Goal: Task Accomplishment & Management: Complete application form

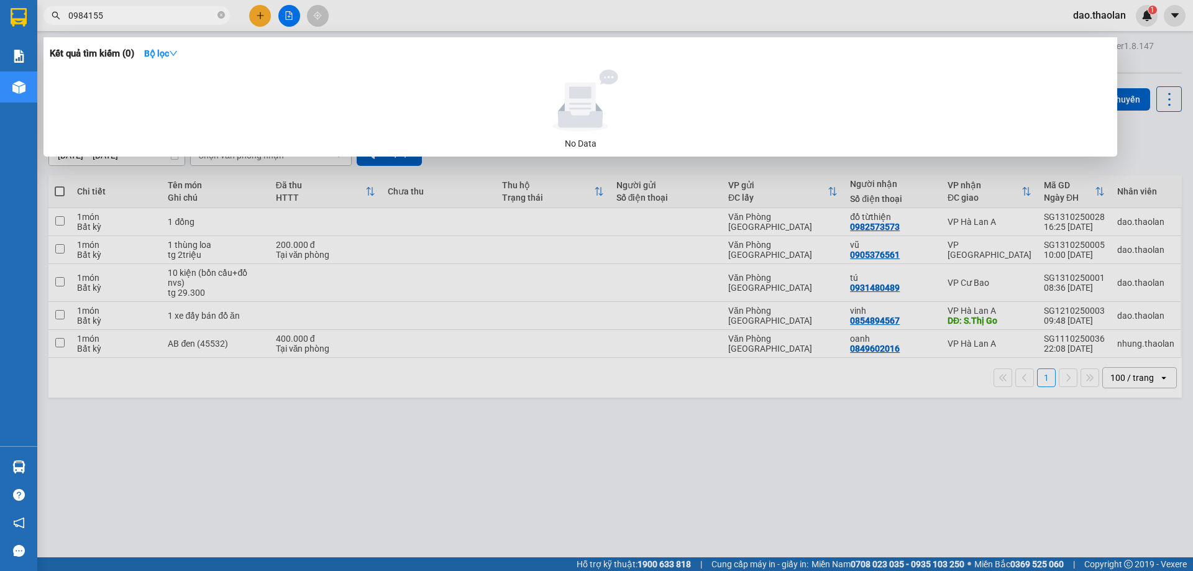
click at [254, 14] on div at bounding box center [596, 285] width 1193 height 571
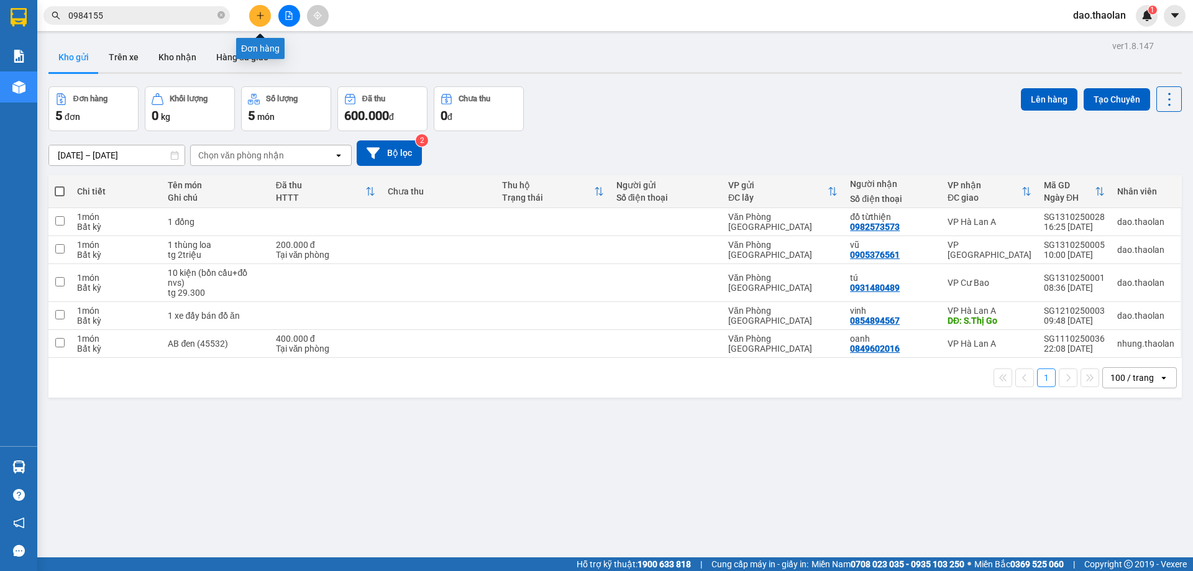
click at [261, 13] on icon "plus" at bounding box center [260, 15] width 9 height 9
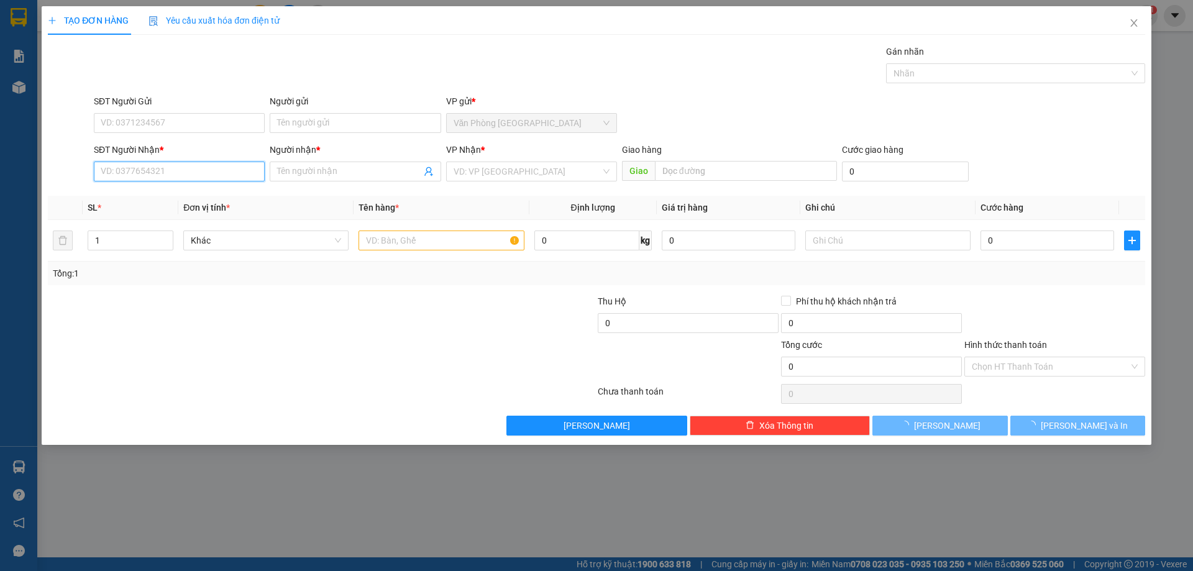
click at [155, 168] on input "SĐT Người Nhận *" at bounding box center [179, 172] width 171 height 20
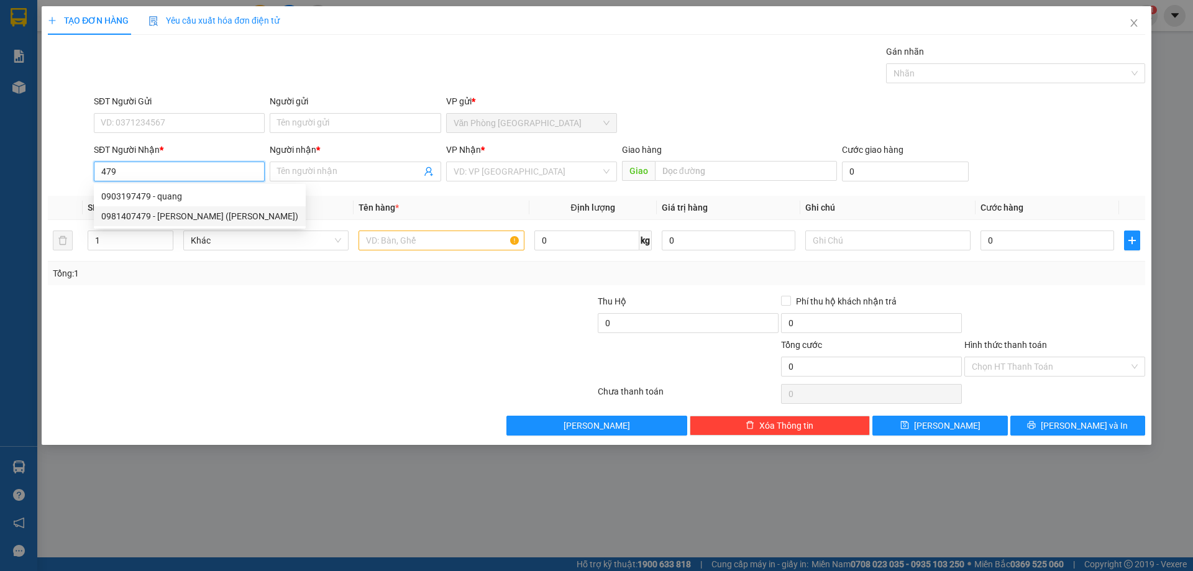
drag, startPoint x: 164, startPoint y: 216, endPoint x: 261, endPoint y: 221, distance: 97.1
click at [165, 216] on div "0981407479 - [PERSON_NAME] ([PERSON_NAME])" at bounding box center [199, 216] width 197 height 14
type input "0981407479"
type input "[PERSON_NAME] ([PERSON_NAME])"
type input "Buôn Hồ"
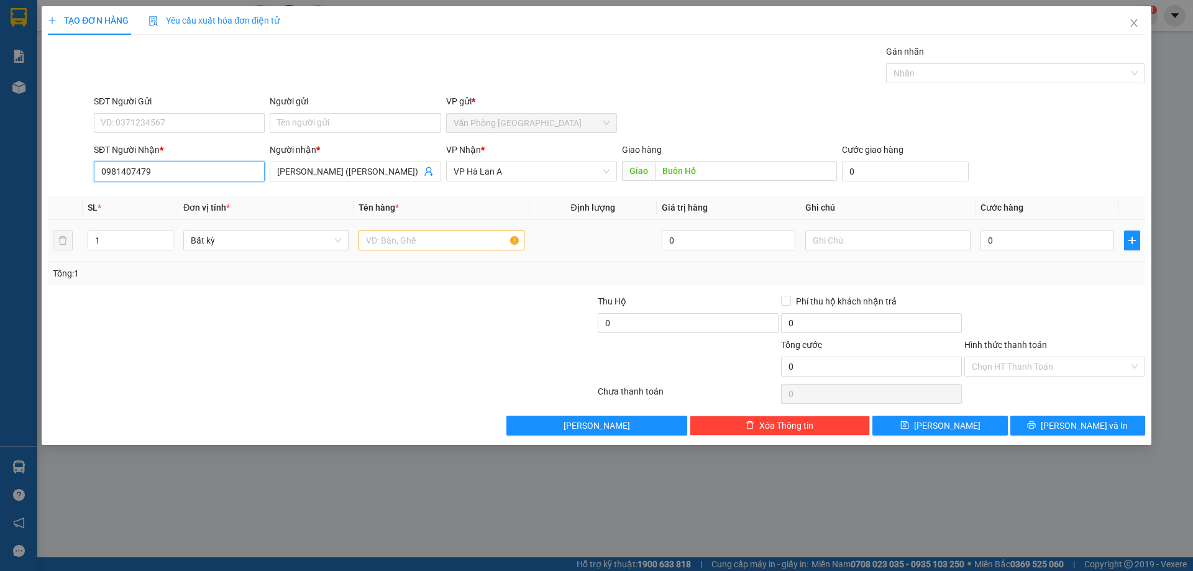
type input "0981407479"
click at [474, 237] on input "1" at bounding box center [440, 240] width 165 height 20
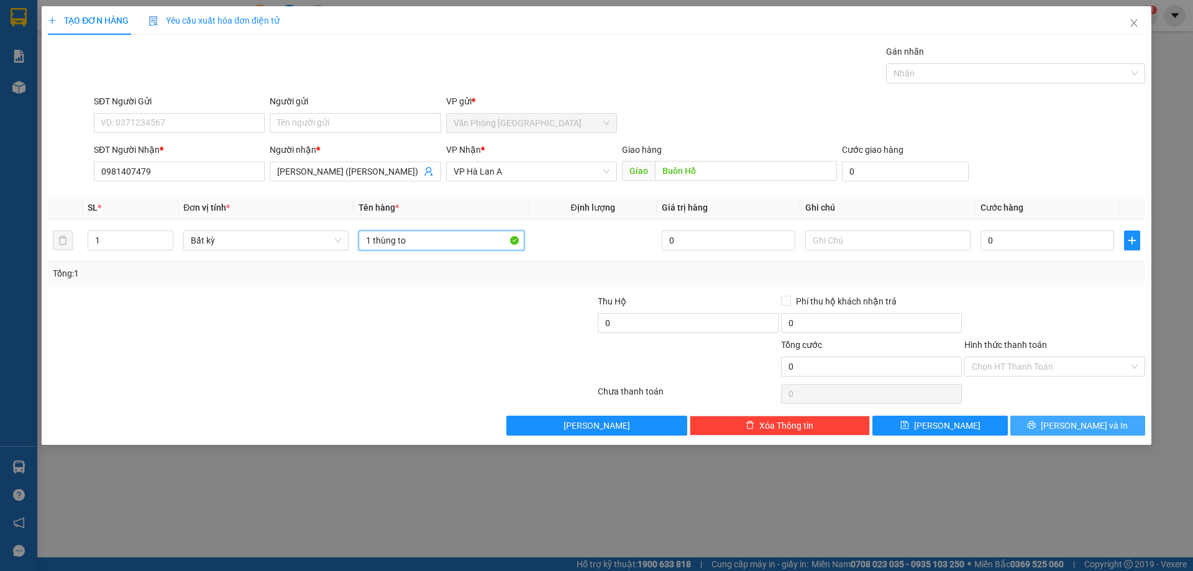
type input "1 thùng to"
click at [1085, 418] on button "[PERSON_NAME] và In" at bounding box center [1077, 426] width 135 height 20
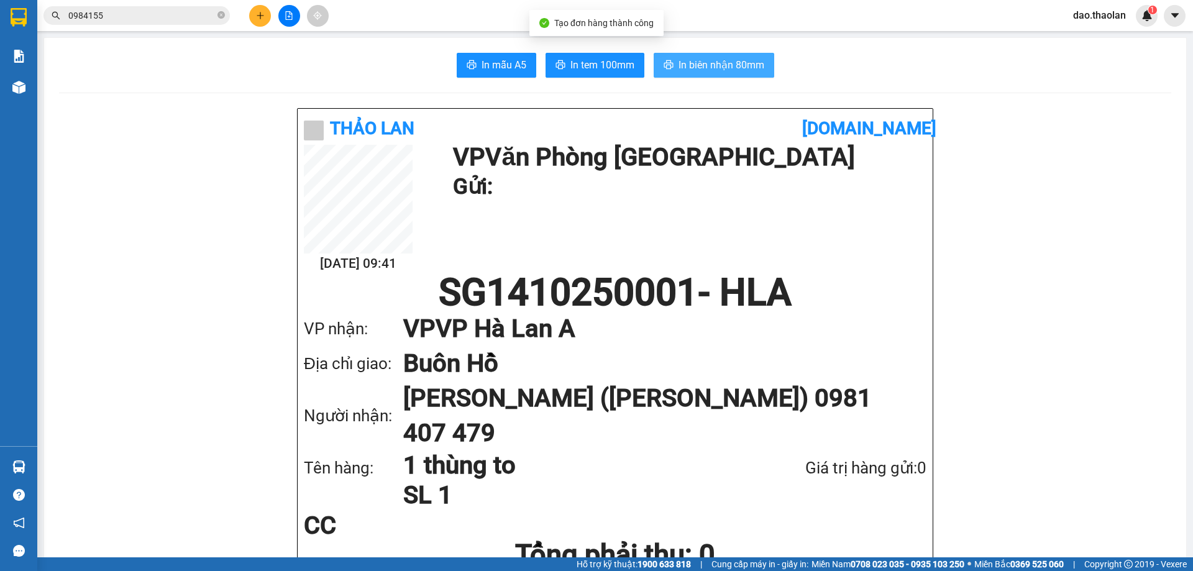
click at [736, 60] on span "In biên nhận 80mm" at bounding box center [721, 65] width 86 height 16
click at [153, 16] on input "0984155" at bounding box center [141, 16] width 147 height 14
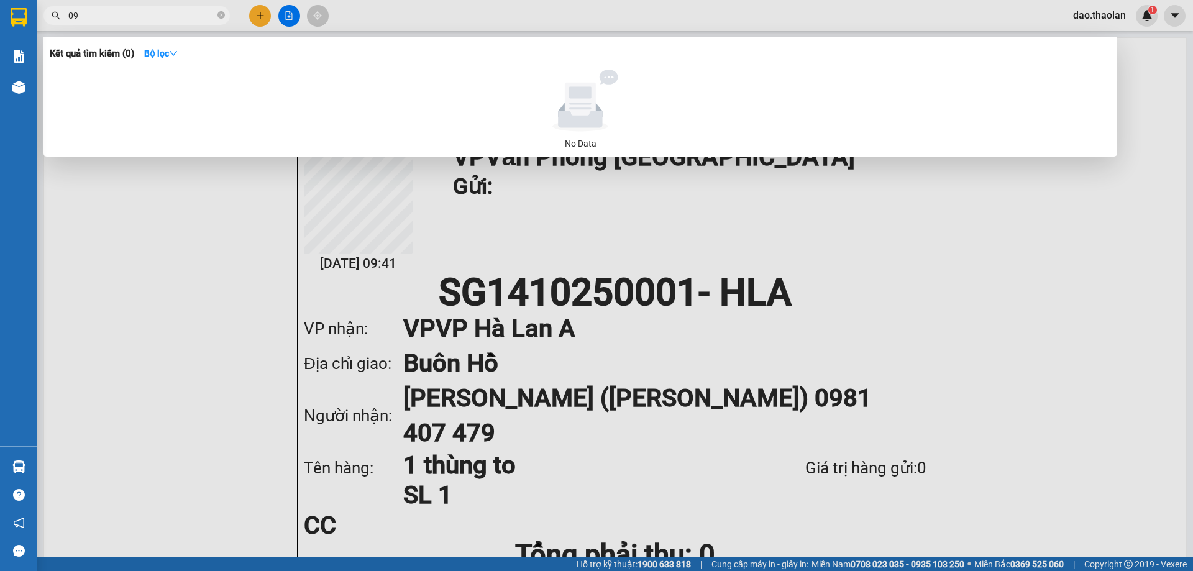
type input "0"
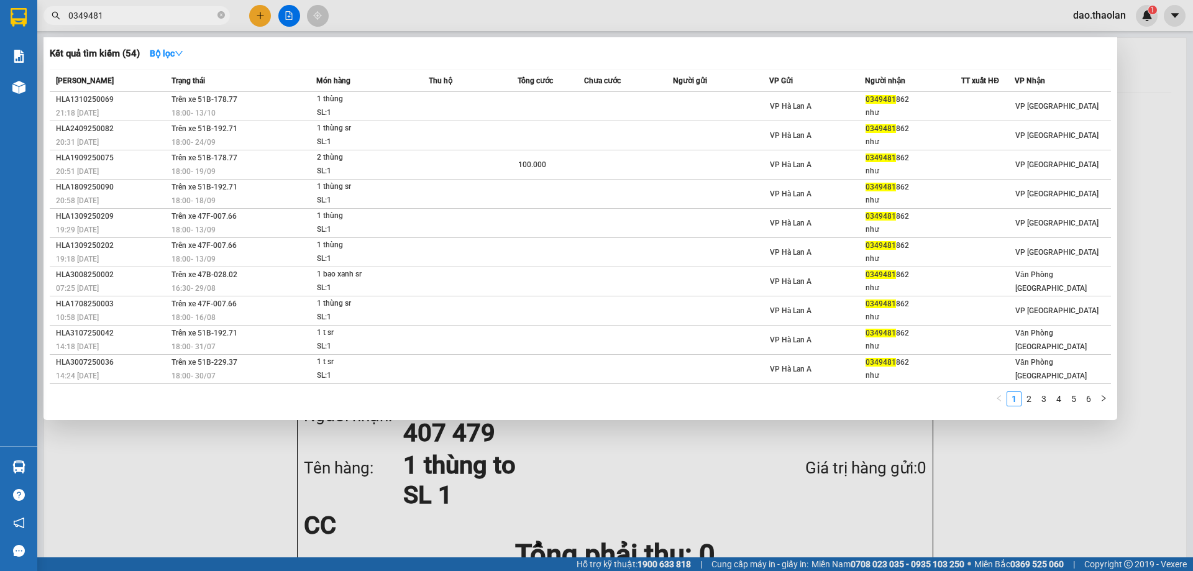
drag, startPoint x: 132, startPoint y: 16, endPoint x: 60, endPoint y: 16, distance: 71.4
click at [61, 16] on span "0349481" at bounding box center [136, 15] width 186 height 19
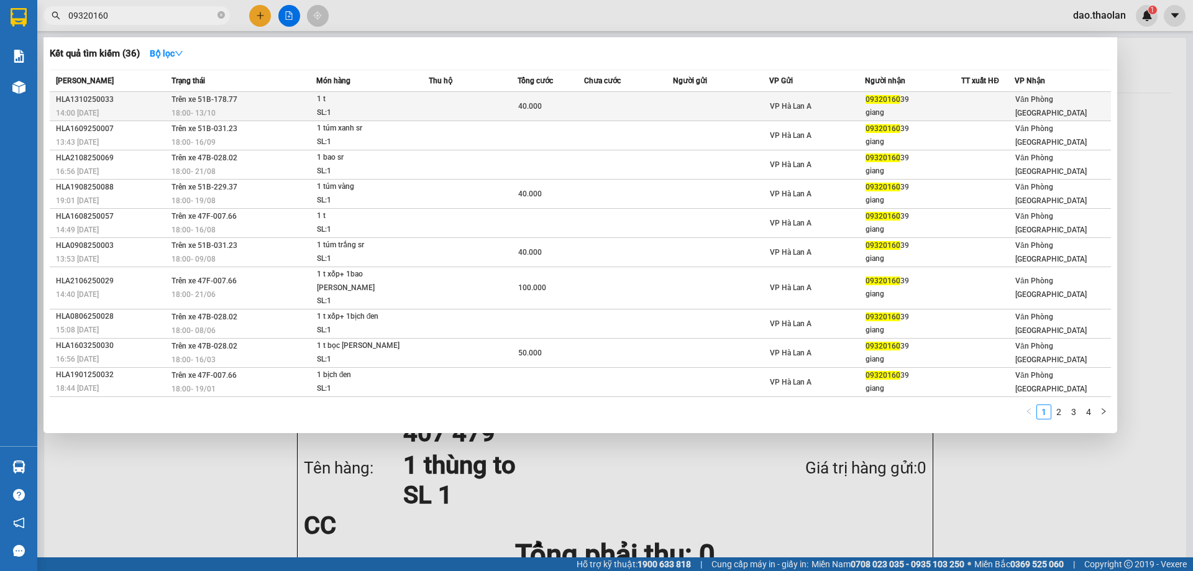
type input "09320160"
click at [485, 106] on td at bounding box center [473, 106] width 89 height 29
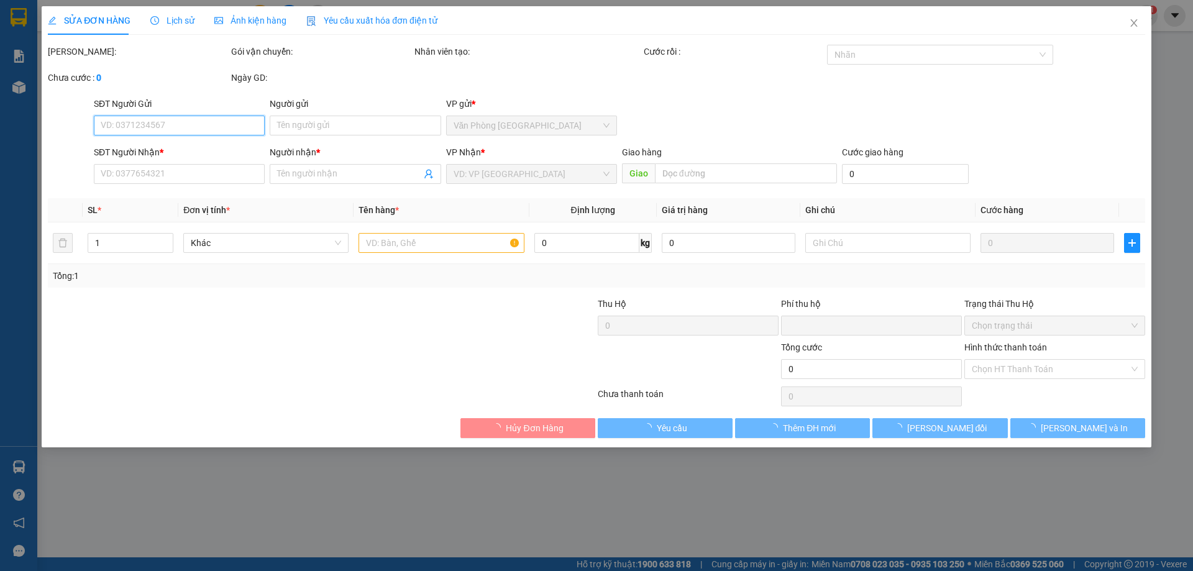
type input "0932016039"
type input "giang"
type input "0"
type input "40.000"
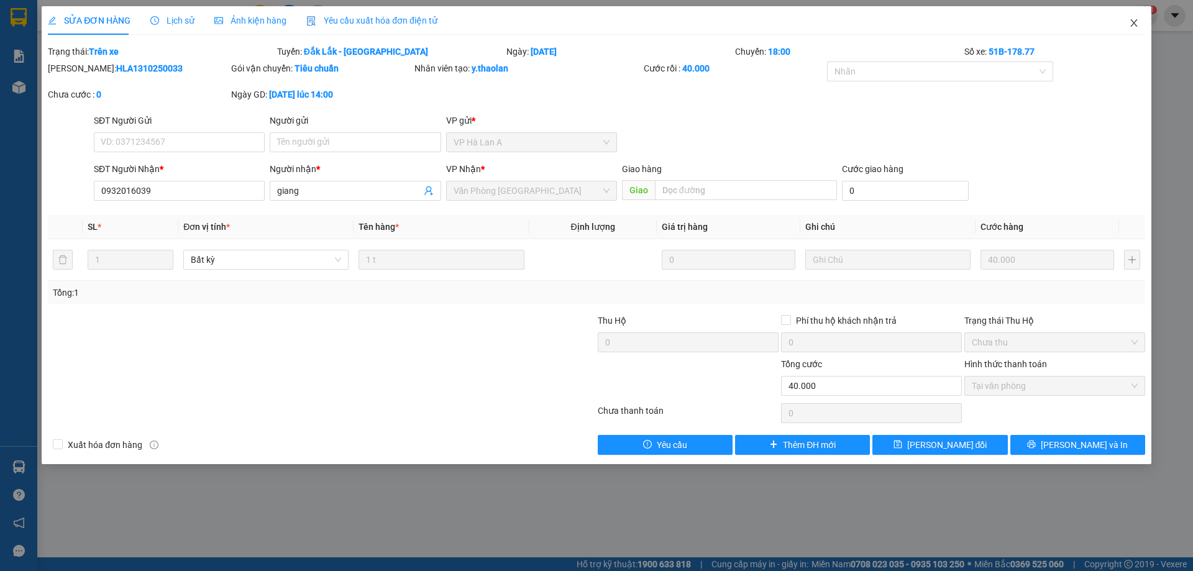
click at [1135, 16] on span "Close" at bounding box center [1133, 23] width 35 height 35
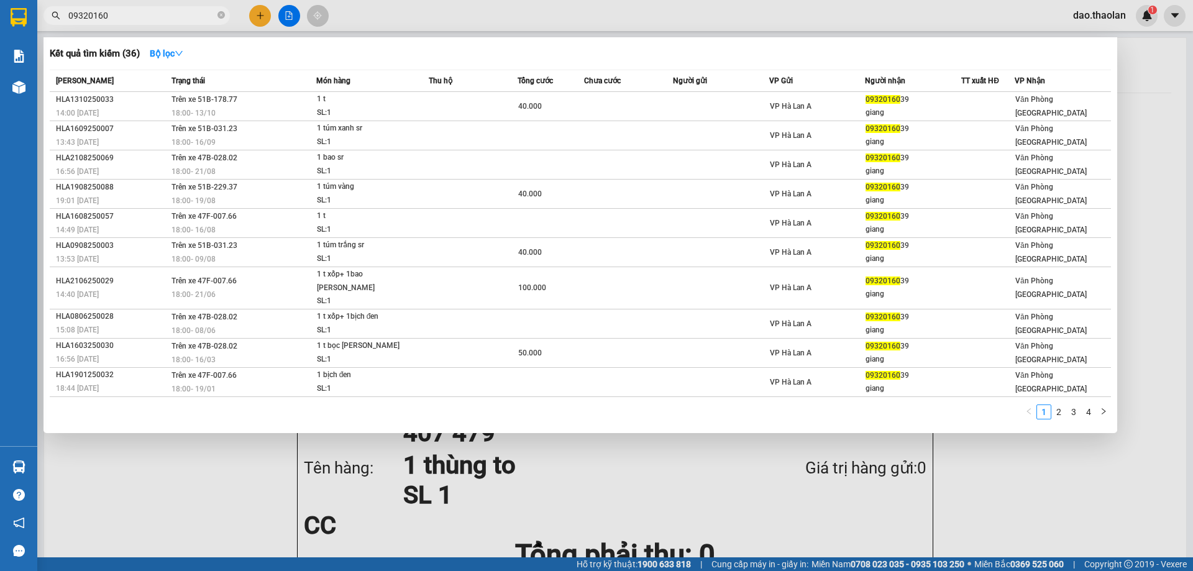
drag, startPoint x: 10, startPoint y: -13, endPoint x: 0, endPoint y: -74, distance: 61.7
click at [0, 0] on html "Kết quả [PERSON_NAME] ( 36 ) Bộ lọc Mã ĐH Trạng thái Món hàng Thu hộ [PERSON_NA…" at bounding box center [596, 285] width 1193 height 571
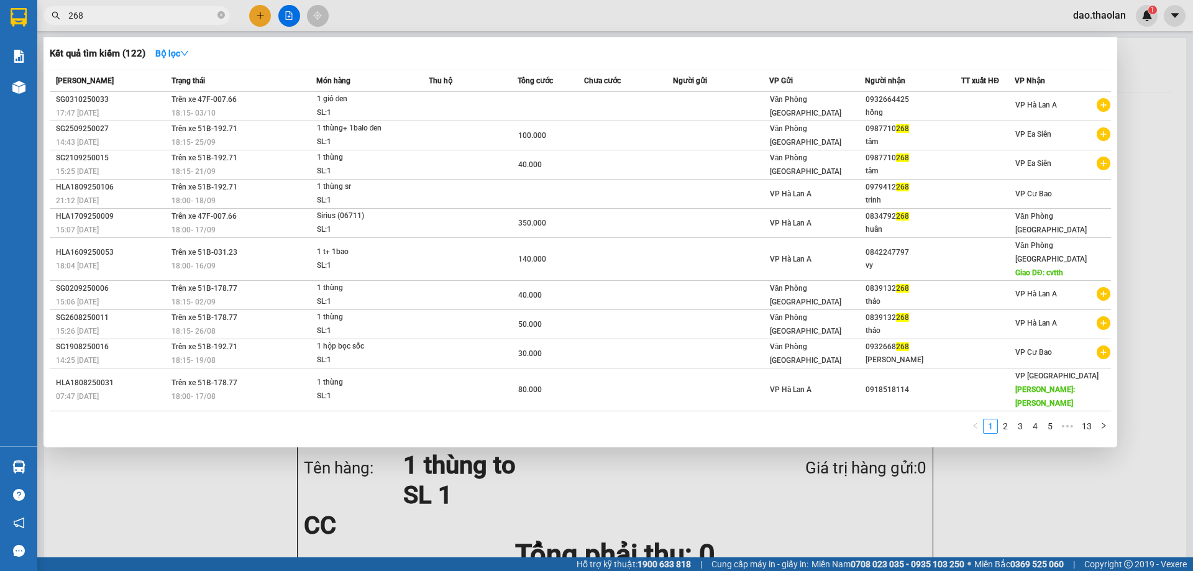
drag, startPoint x: 94, startPoint y: 13, endPoint x: 1, endPoint y: -30, distance: 102.3
click at [1, 0] on html "Kết quả [PERSON_NAME] ( 122 ) Bộ lọc Mã ĐH Trạng thái Món hàng Thu hộ [PERSON_N…" at bounding box center [596, 285] width 1193 height 571
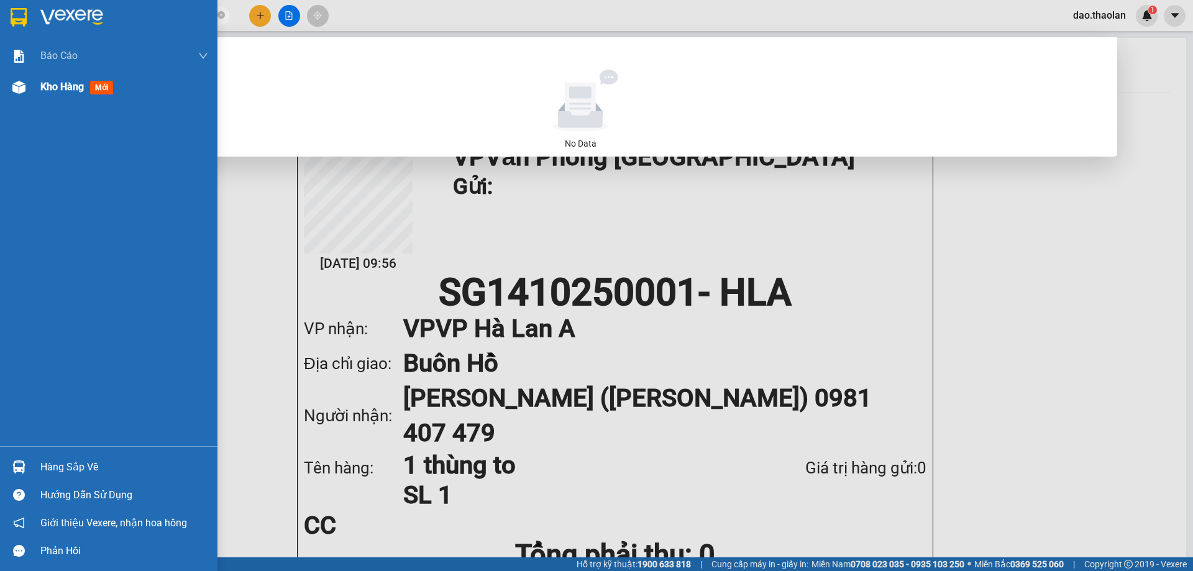
type input "0938627"
click at [24, 95] on div at bounding box center [19, 87] width 22 height 22
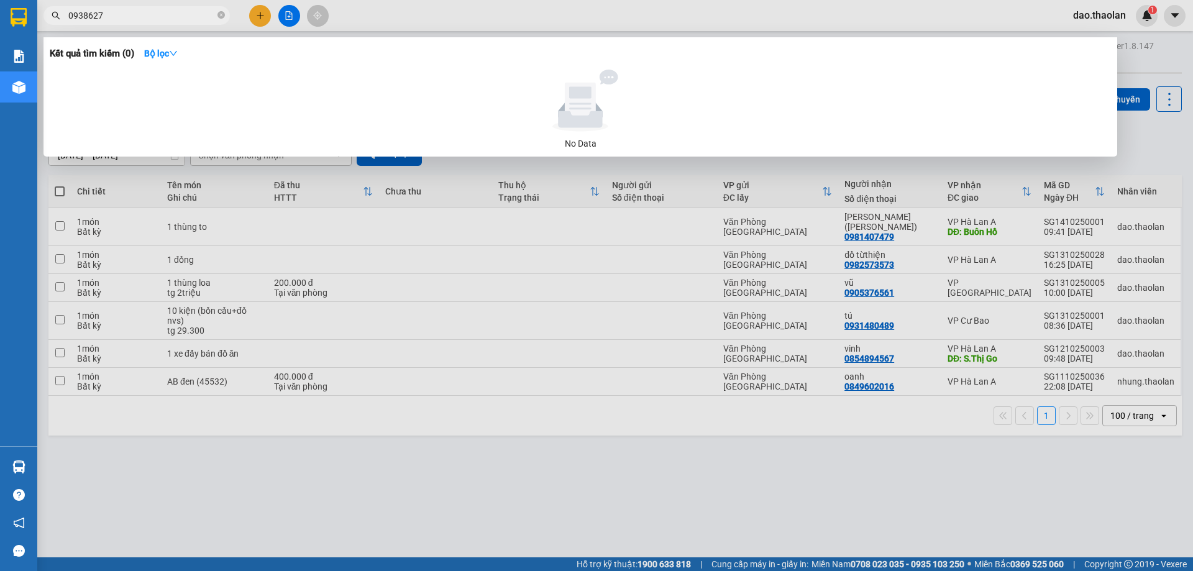
click at [255, 12] on div at bounding box center [596, 285] width 1193 height 571
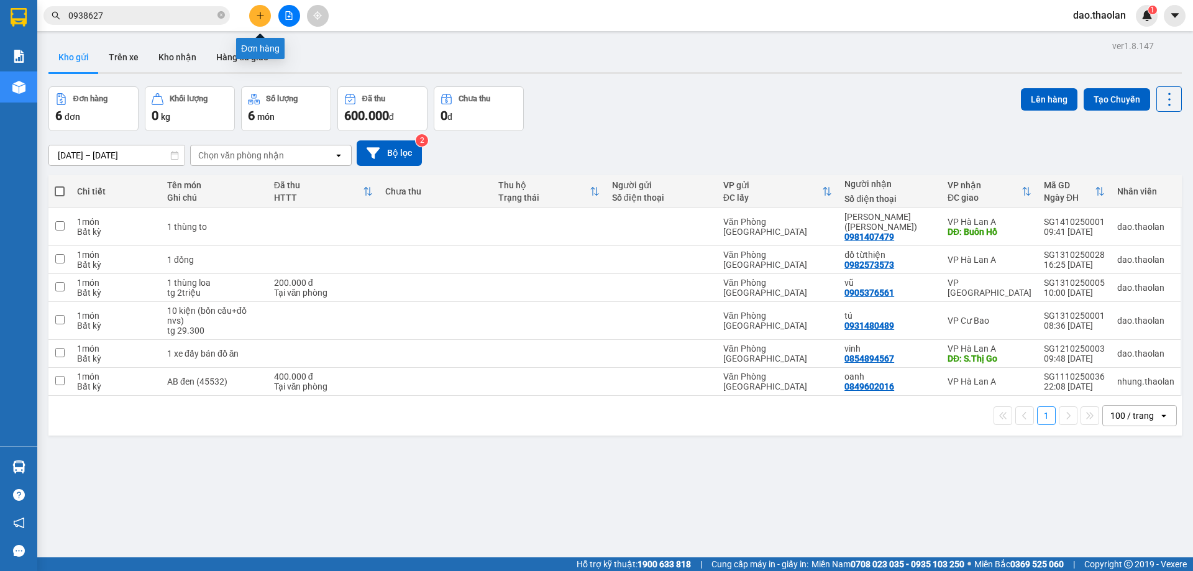
click at [264, 14] on icon "plus" at bounding box center [260, 15] width 9 height 9
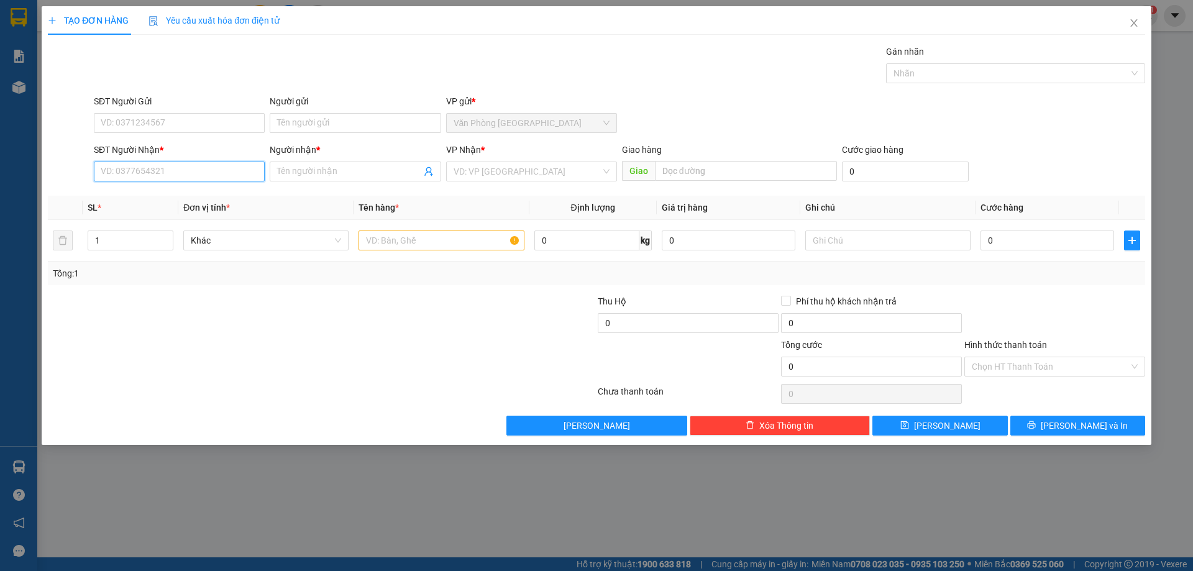
click at [150, 178] on input "SĐT Người Nhận *" at bounding box center [179, 172] width 171 height 20
type input "0987203761"
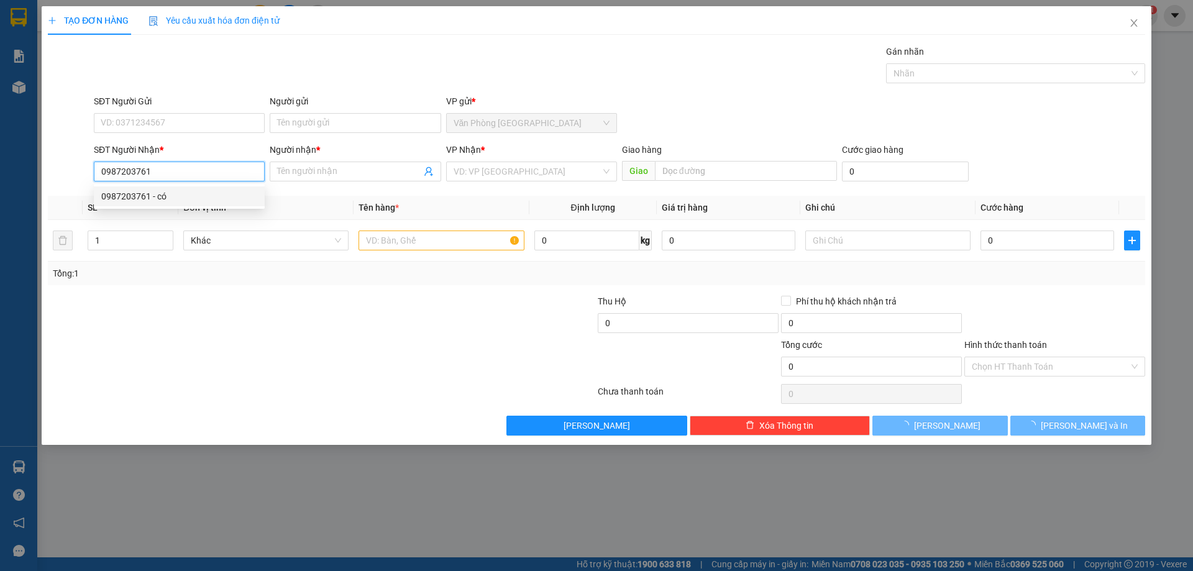
click at [162, 190] on div "0987203761 - có" at bounding box center [179, 196] width 156 height 14
type input "có"
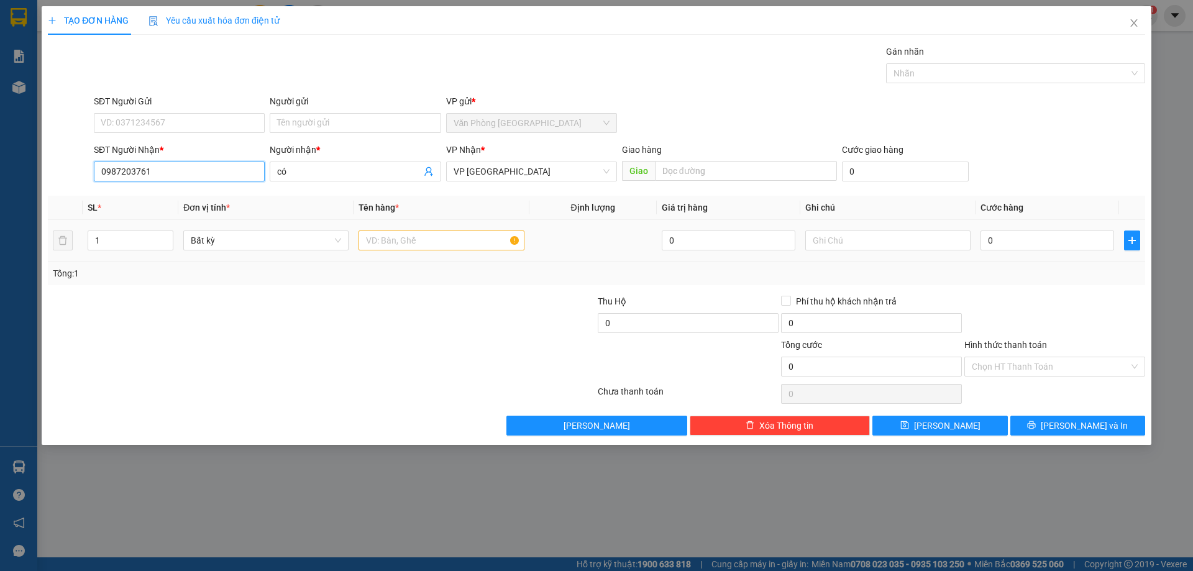
type input "0987203761"
click at [429, 241] on input "1" at bounding box center [440, 240] width 165 height 20
type input "1 bìa gt"
click at [872, 247] on input "text" at bounding box center [887, 240] width 165 height 20
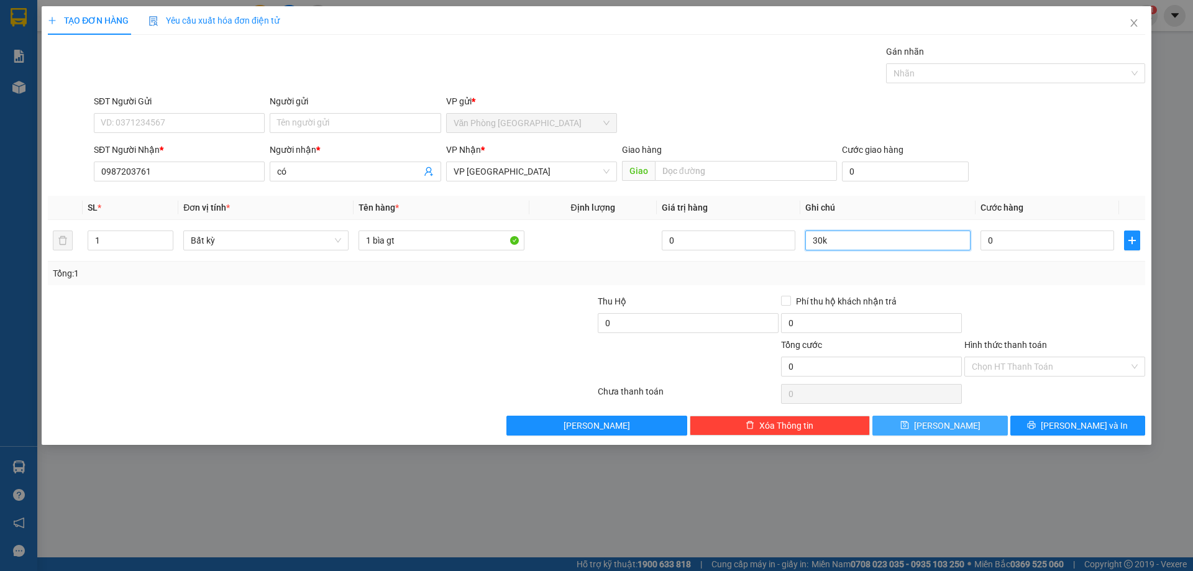
type input "30k"
click at [939, 427] on button "[PERSON_NAME]" at bounding box center [939, 426] width 135 height 20
drag, startPoint x: 1133, startPoint y: 25, endPoint x: 218, endPoint y: 25, distance: 915.0
click at [1123, 22] on span "Close" at bounding box center [1133, 23] width 35 height 35
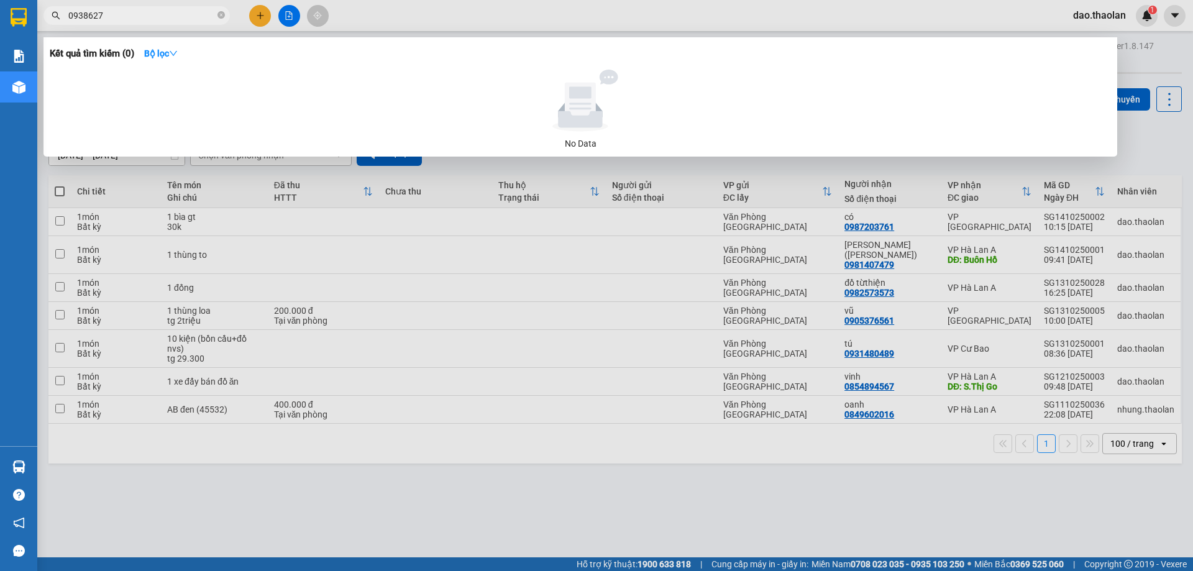
drag, startPoint x: 114, startPoint y: 12, endPoint x: 0, endPoint y: -21, distance: 118.5
click at [0, 0] on html "Kết quả [PERSON_NAME] ( 0 ) Bộ lọc No Data 0938627 dao.thaolan 1 [PERSON_NAME] …" at bounding box center [596, 285] width 1193 height 571
drag, startPoint x: 118, startPoint y: 20, endPoint x: 0, endPoint y: -71, distance: 148.9
click at [0, 0] on html "Kết quả [PERSON_NAME] ( 0 ) Bộ lọc No Data 0971624 dao.thaolan 1 [PERSON_NAME] …" at bounding box center [596, 285] width 1193 height 571
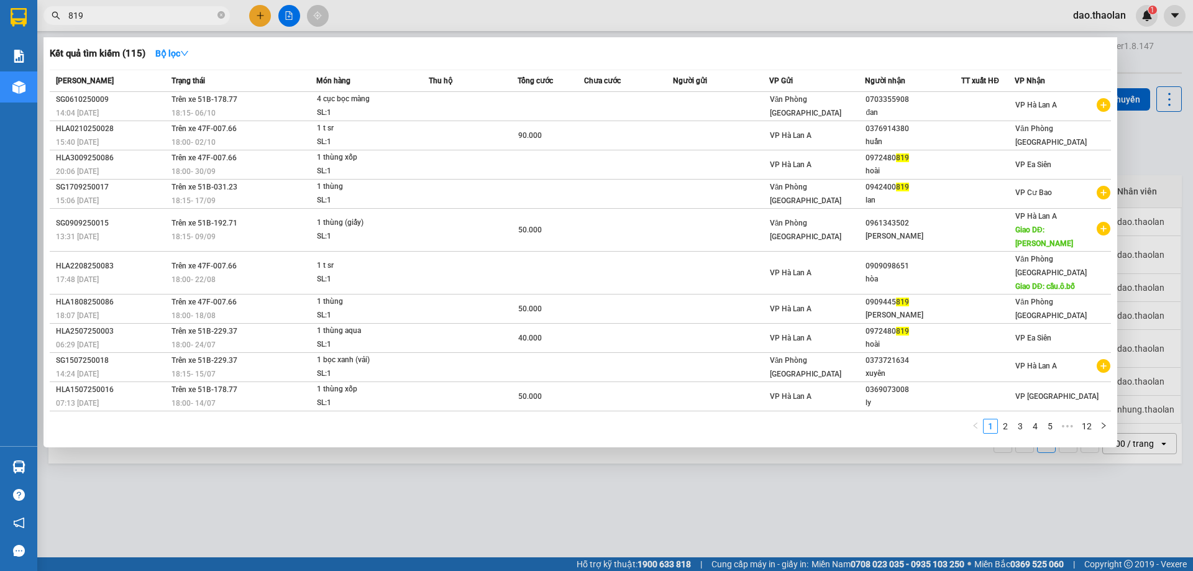
type input "819"
click at [264, 21] on div at bounding box center [596, 285] width 1193 height 571
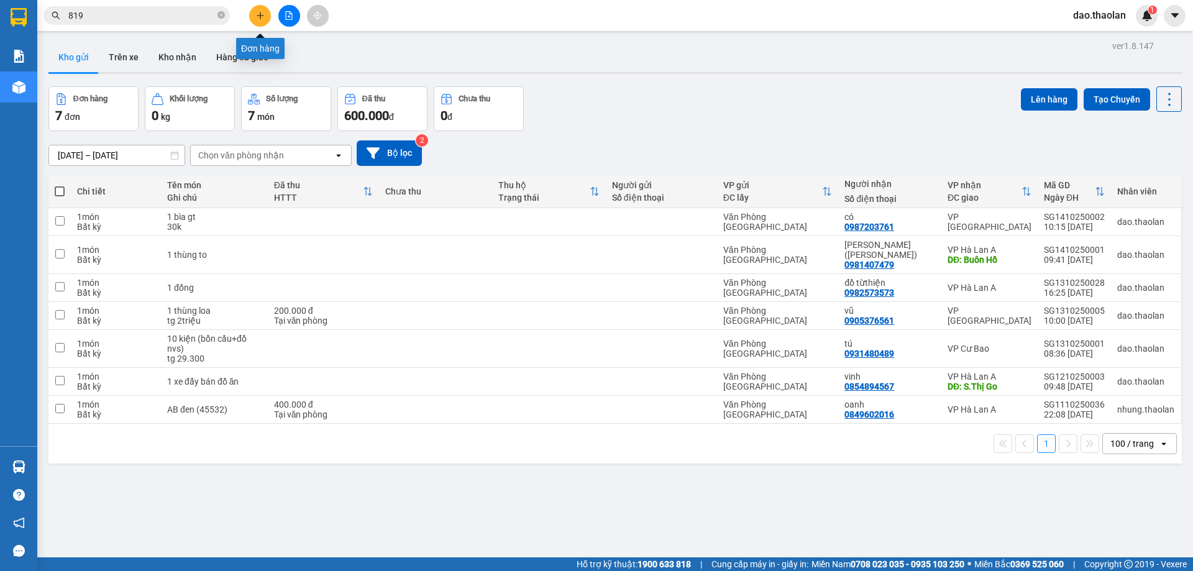
click at [259, 13] on icon "plus" at bounding box center [260, 15] width 9 height 9
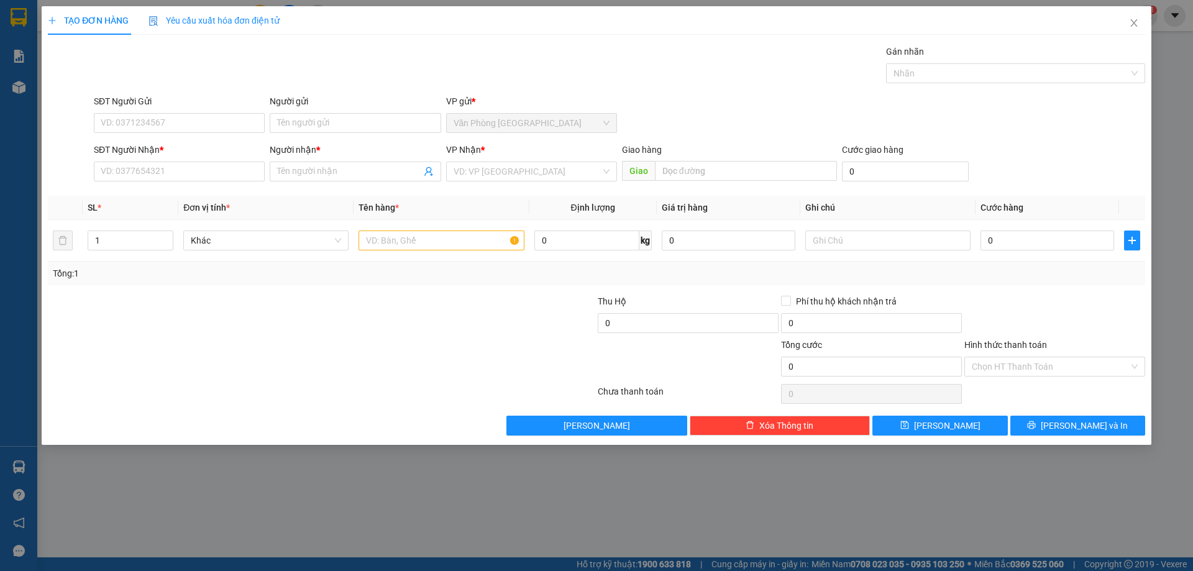
click at [173, 183] on div "SĐT Người Nhận * VD: 0377654321" at bounding box center [179, 164] width 171 height 43
click at [173, 178] on input "SĐT Người Nhận *" at bounding box center [179, 172] width 171 height 20
click at [150, 192] on div "0933477050 - vân" at bounding box center [179, 196] width 156 height 14
type input "0933477050"
type input "vân"
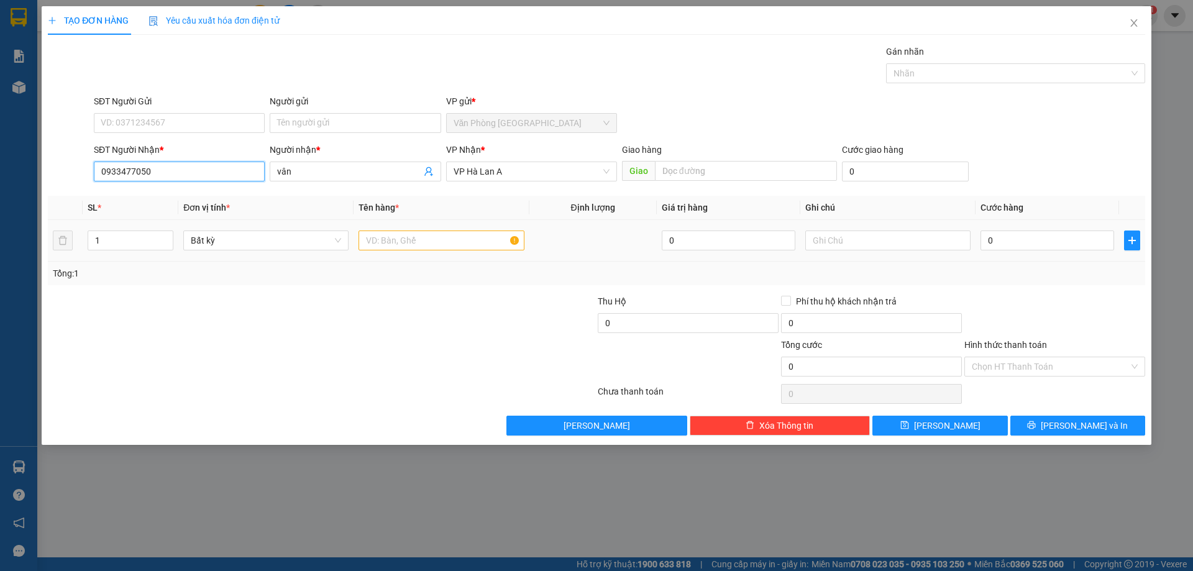
type input "0933477050"
click at [455, 249] on input "text" at bounding box center [440, 240] width 165 height 20
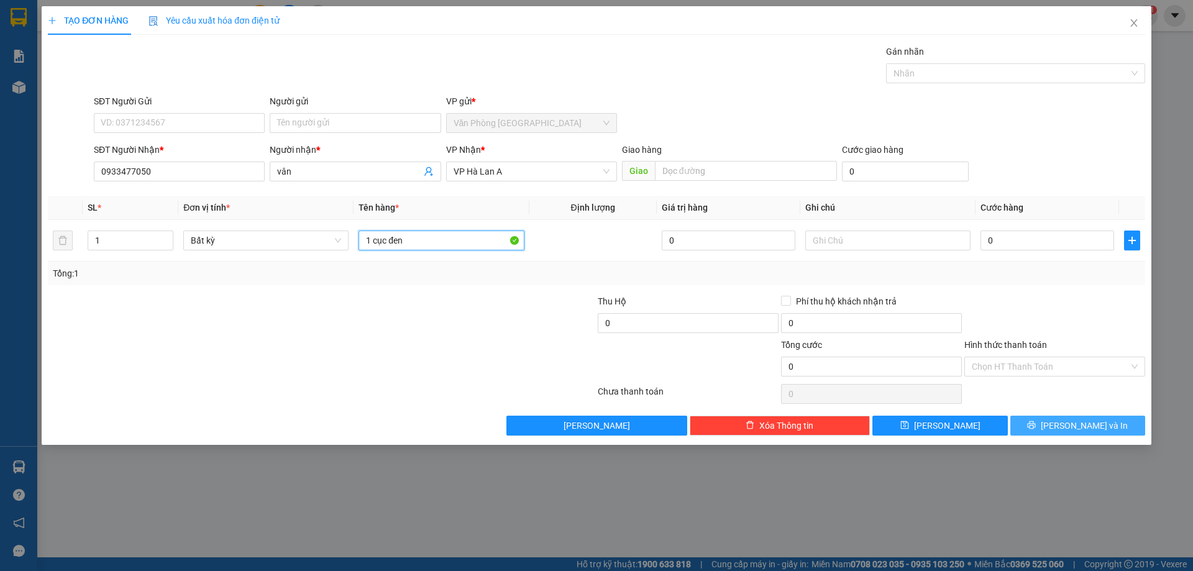
type input "1 cục đen"
click at [1097, 416] on button "[PERSON_NAME] và In" at bounding box center [1077, 426] width 135 height 20
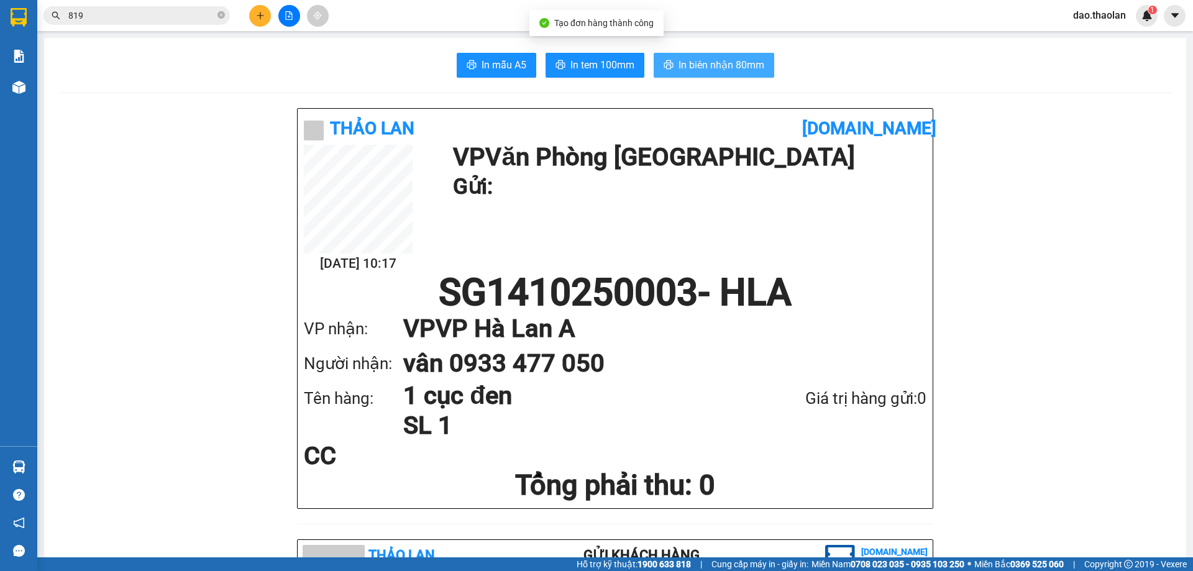
click at [695, 65] on span "In biên nhận 80mm" at bounding box center [721, 65] width 86 height 16
drag, startPoint x: 102, startPoint y: 13, endPoint x: 0, endPoint y: -36, distance: 113.1
click at [0, 0] on html "Kết quả [PERSON_NAME] ( 115 ) Bộ lọc Mã ĐH Trạng thái Món hàng Thu hộ [PERSON_N…" at bounding box center [596, 285] width 1193 height 571
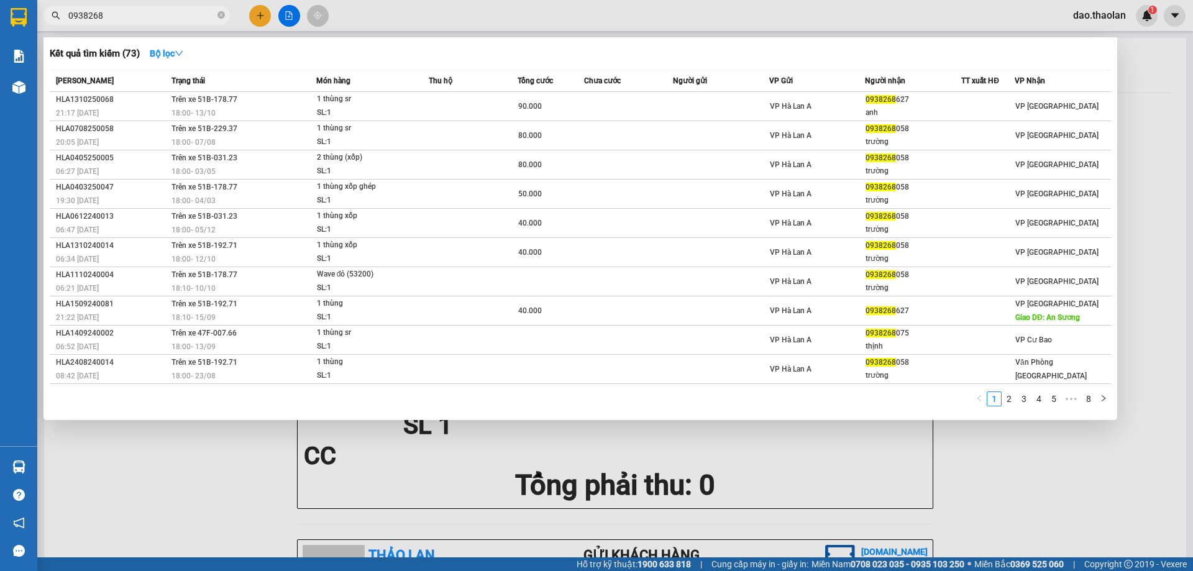
type input "0938268"
drag, startPoint x: 167, startPoint y: 498, endPoint x: 135, endPoint y: 457, distance: 52.2
click at [166, 496] on div at bounding box center [596, 285] width 1193 height 571
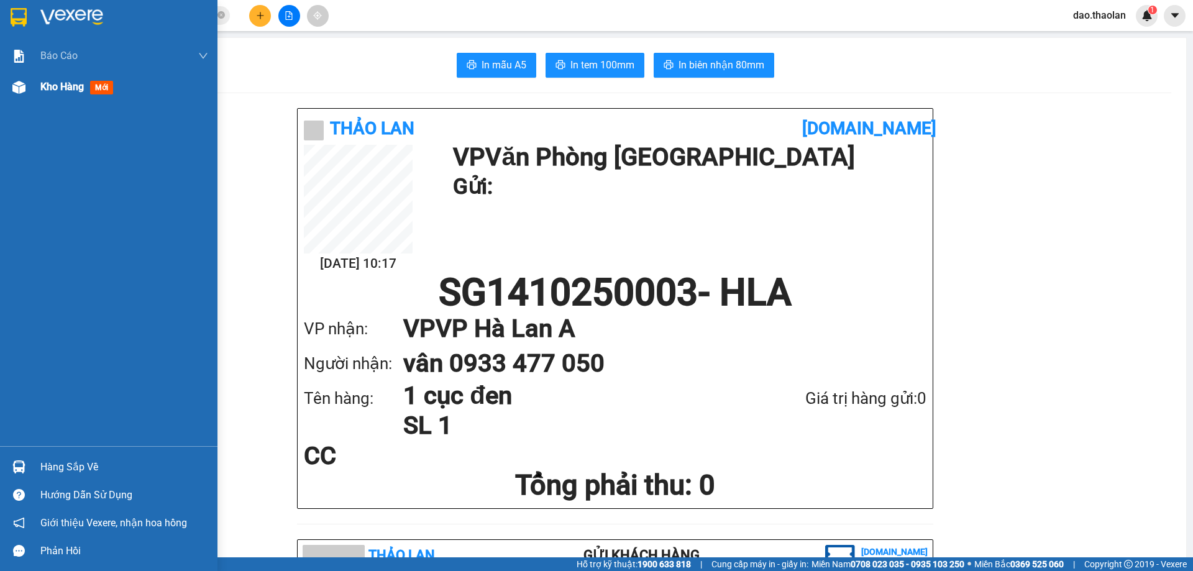
click at [47, 94] on div "Kho hàng mới" at bounding box center [79, 87] width 78 height 16
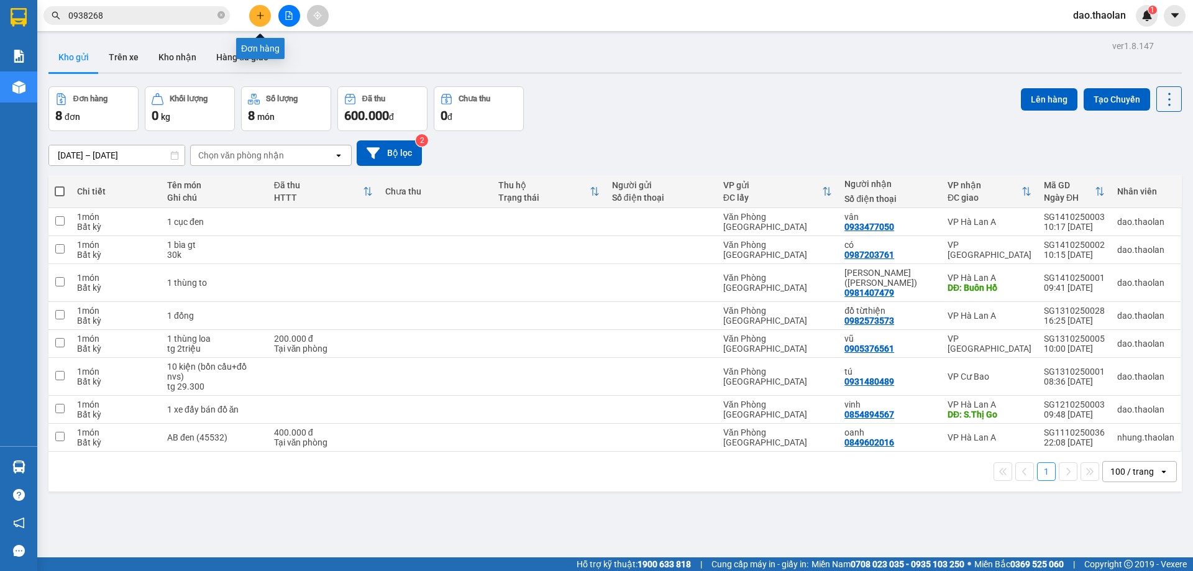
click at [263, 20] on button at bounding box center [260, 16] width 22 height 22
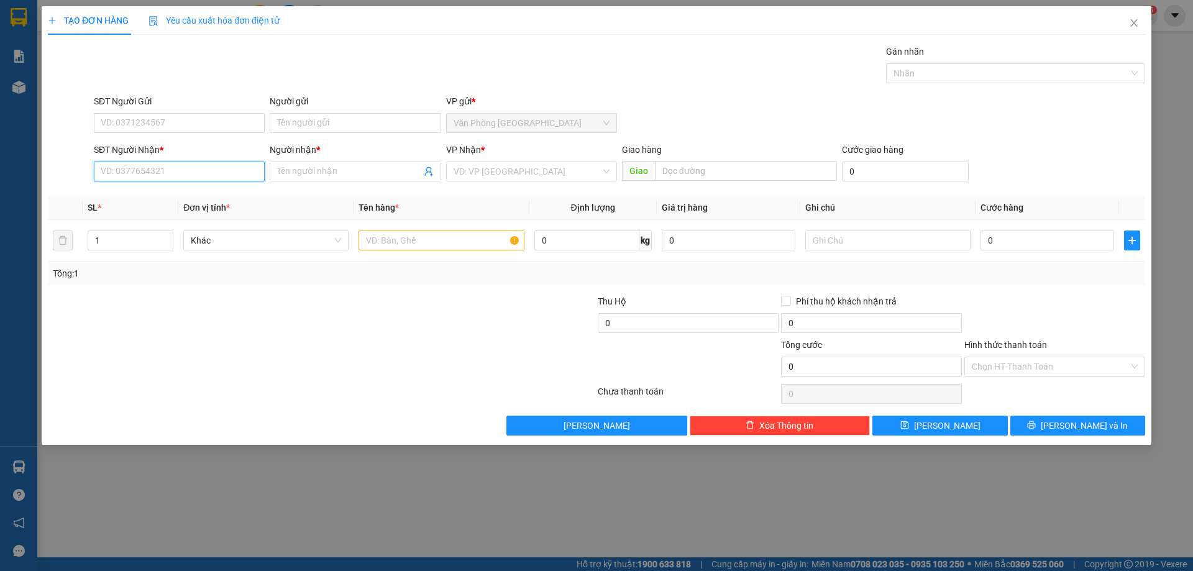
click at [153, 175] on input "SĐT Người Nhận *" at bounding box center [179, 172] width 171 height 20
click at [137, 202] on div "0326677730 - [PERSON_NAME]" at bounding box center [179, 196] width 156 height 14
type input "0326677730"
type input "tuyến"
type input "0326677730"
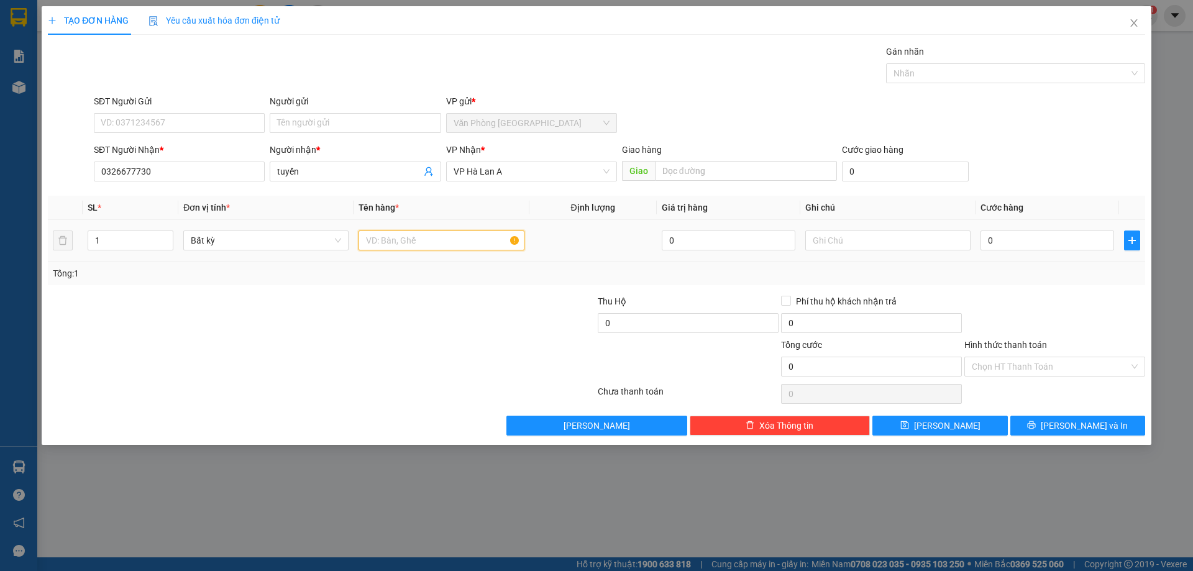
click at [435, 245] on input "text" at bounding box center [440, 240] width 165 height 20
type input "1"
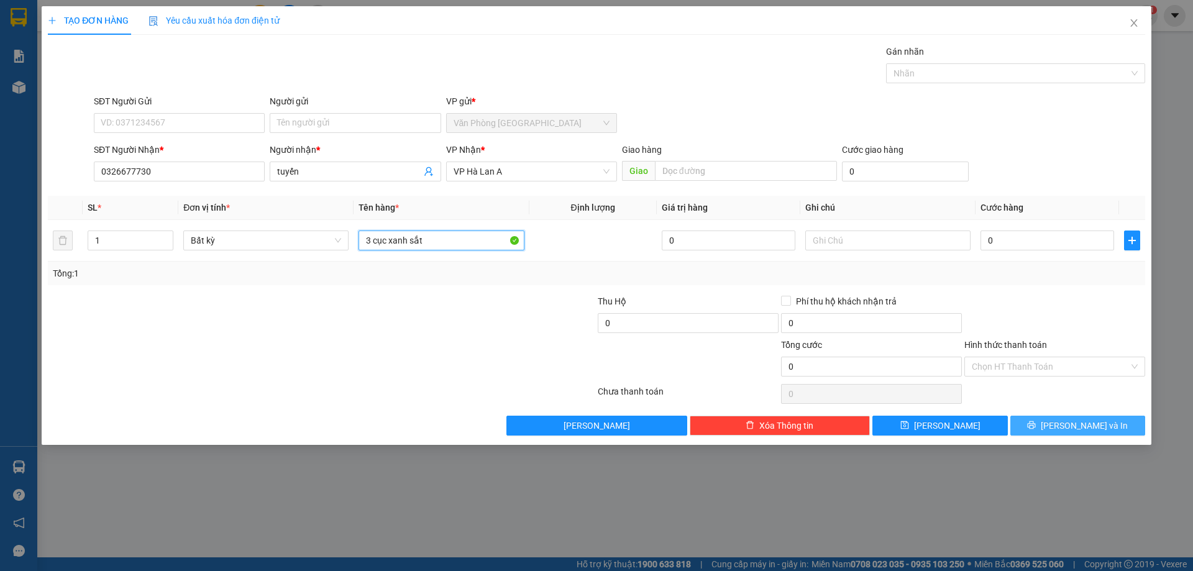
type input "3 cục xanh sắt"
click at [1043, 426] on button "[PERSON_NAME] và In" at bounding box center [1077, 426] width 135 height 20
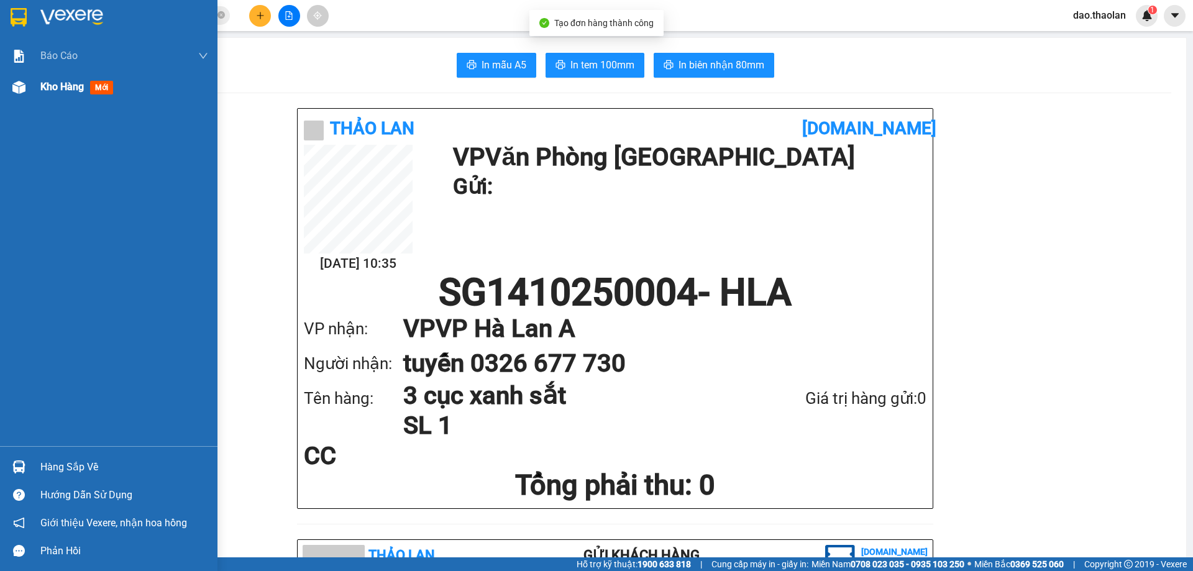
click at [51, 94] on div "Kho hàng mới" at bounding box center [79, 87] width 78 height 16
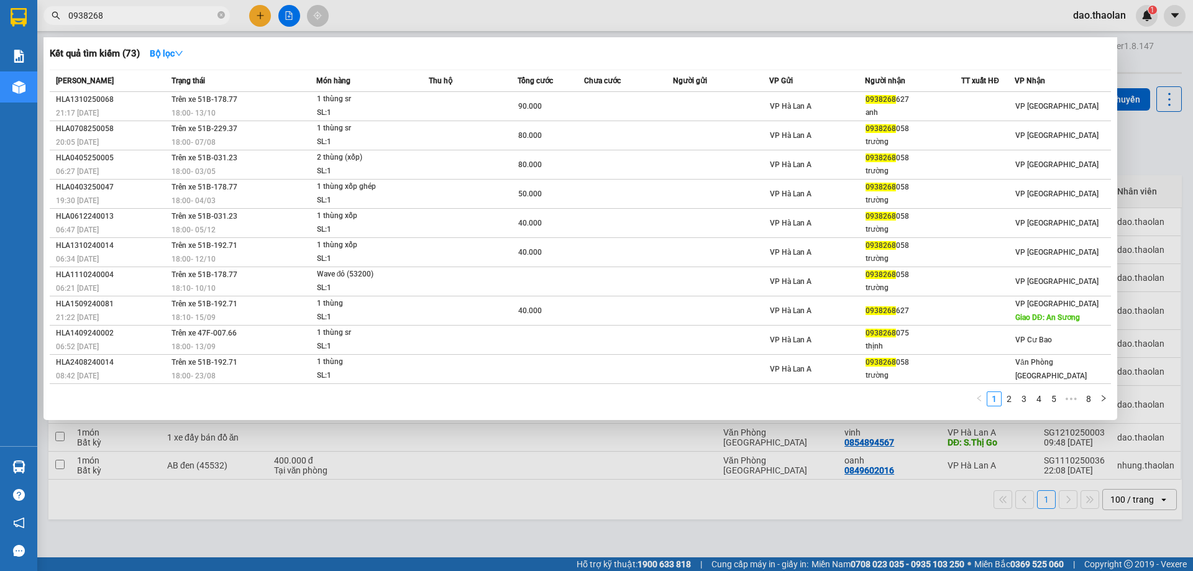
drag, startPoint x: 91, startPoint y: 6, endPoint x: 39, endPoint y: -22, distance: 58.9
click at [39, 0] on html "Kết quả [PERSON_NAME] ( 73 ) Bộ lọc Mã ĐH Trạng thái Món hàng Thu hộ [PERSON_NA…" at bounding box center [596, 285] width 1193 height 571
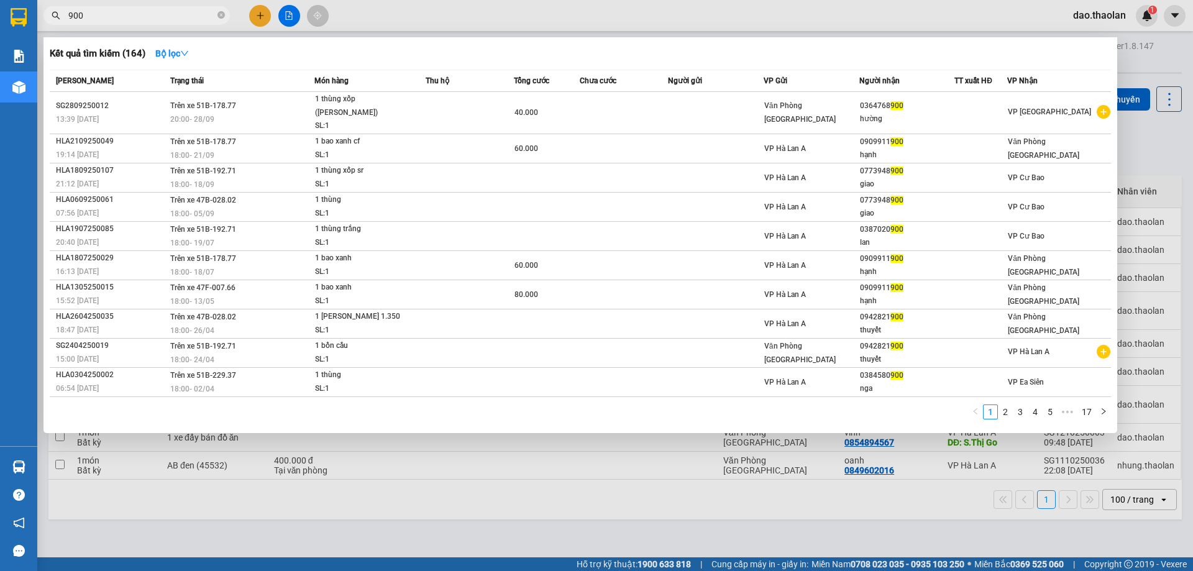
drag, startPoint x: 85, startPoint y: 16, endPoint x: 0, endPoint y: -30, distance: 96.7
click at [0, 0] on html "Kết quả [PERSON_NAME] ( 164 ) Bộ lọc Mã ĐH Trạng thái Món hàng Thu hộ [PERSON_N…" at bounding box center [596, 285] width 1193 height 571
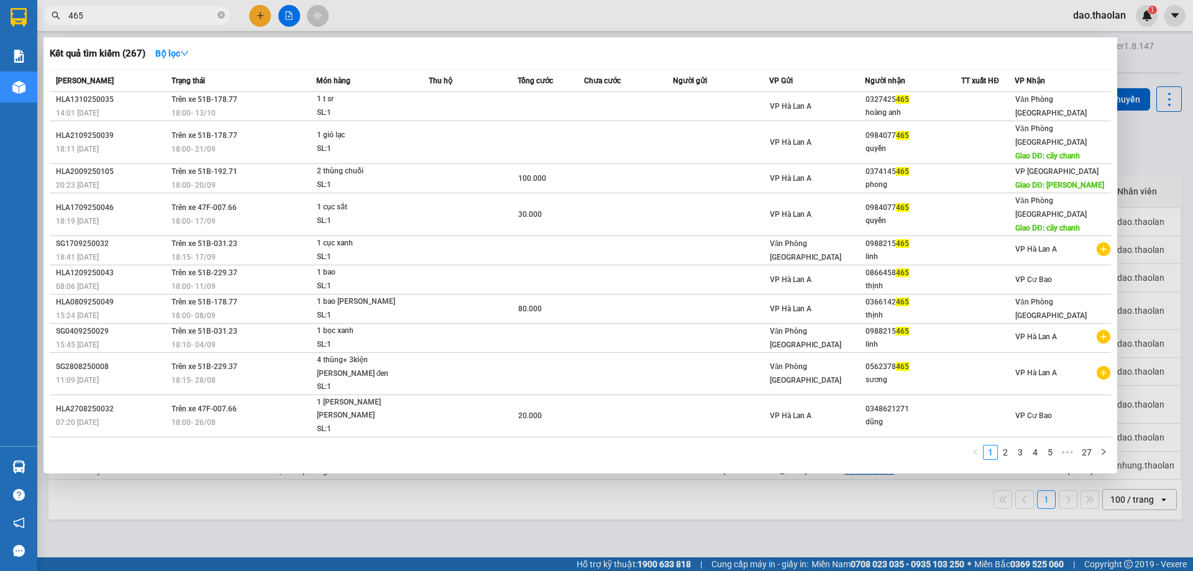
drag, startPoint x: 89, startPoint y: 21, endPoint x: 0, endPoint y: -17, distance: 96.9
click at [0, 0] on html "Kết quả [PERSON_NAME] ( 267 ) Bộ lọc Mã ĐH Trạng thái Món hàng Thu hộ [PERSON_N…" at bounding box center [596, 285] width 1193 height 571
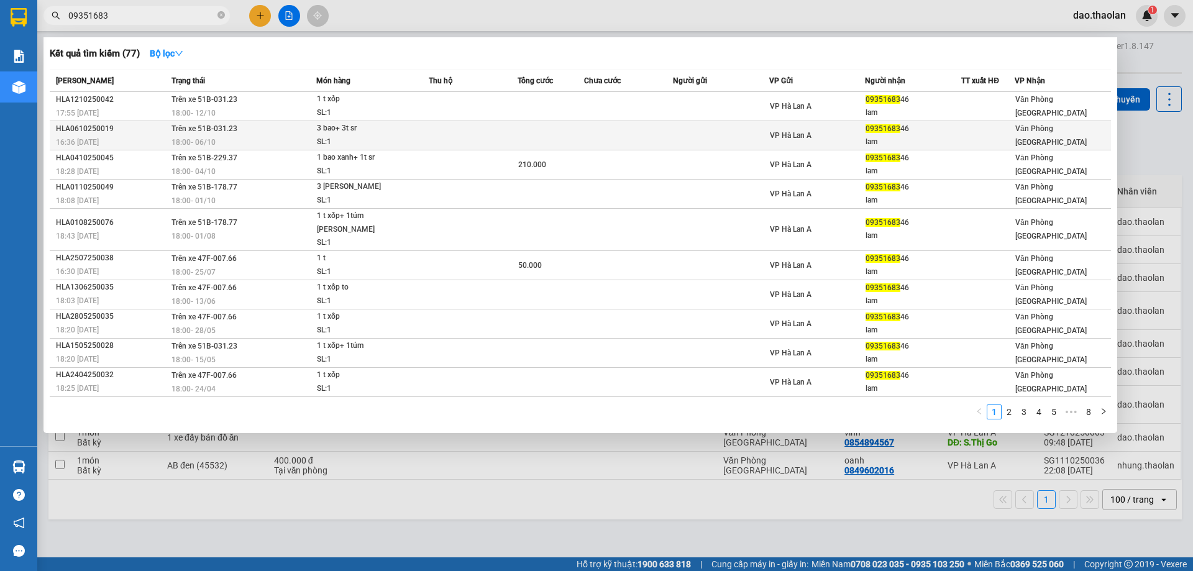
type input "09351683"
click at [303, 137] on div "18:00 [DATE]" at bounding box center [243, 142] width 144 height 14
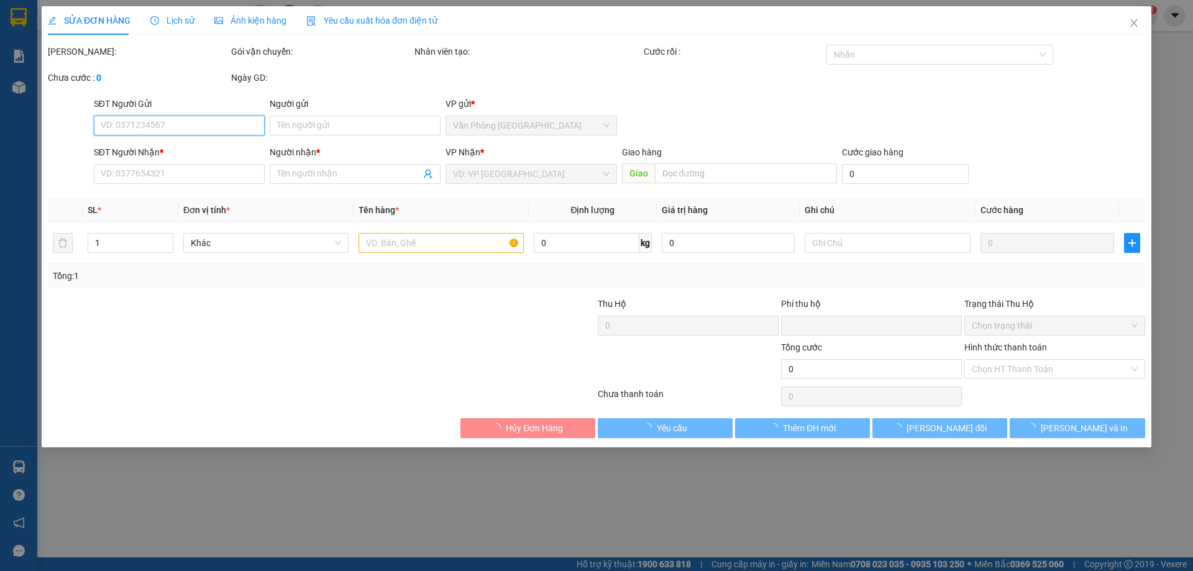
type input "0935168346"
type input "lam"
type input "0"
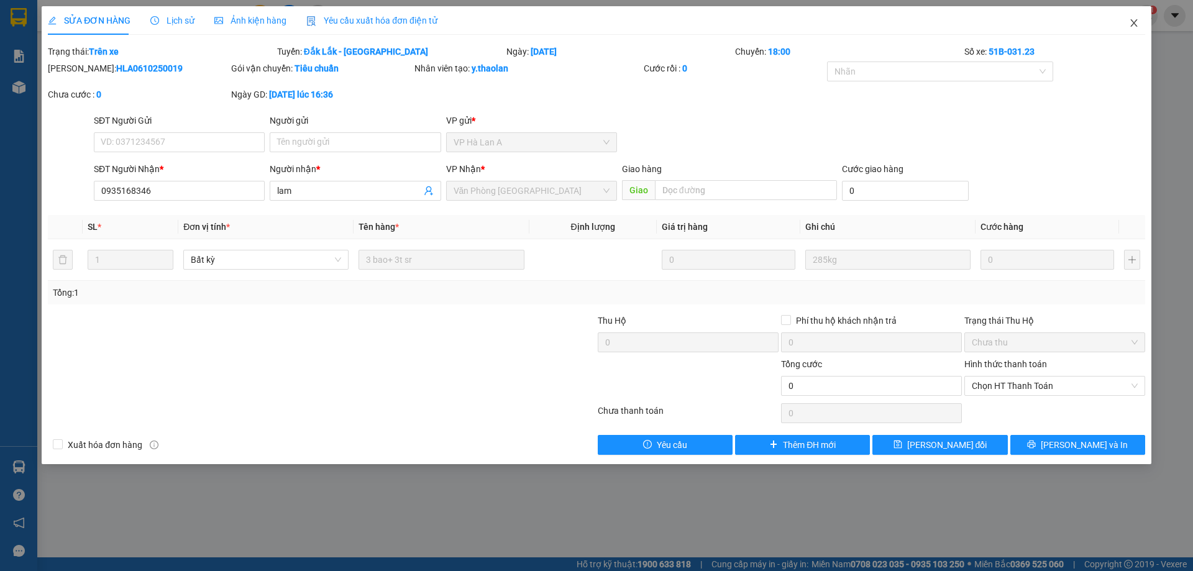
click at [1134, 25] on icon "close" at bounding box center [1134, 23] width 10 height 10
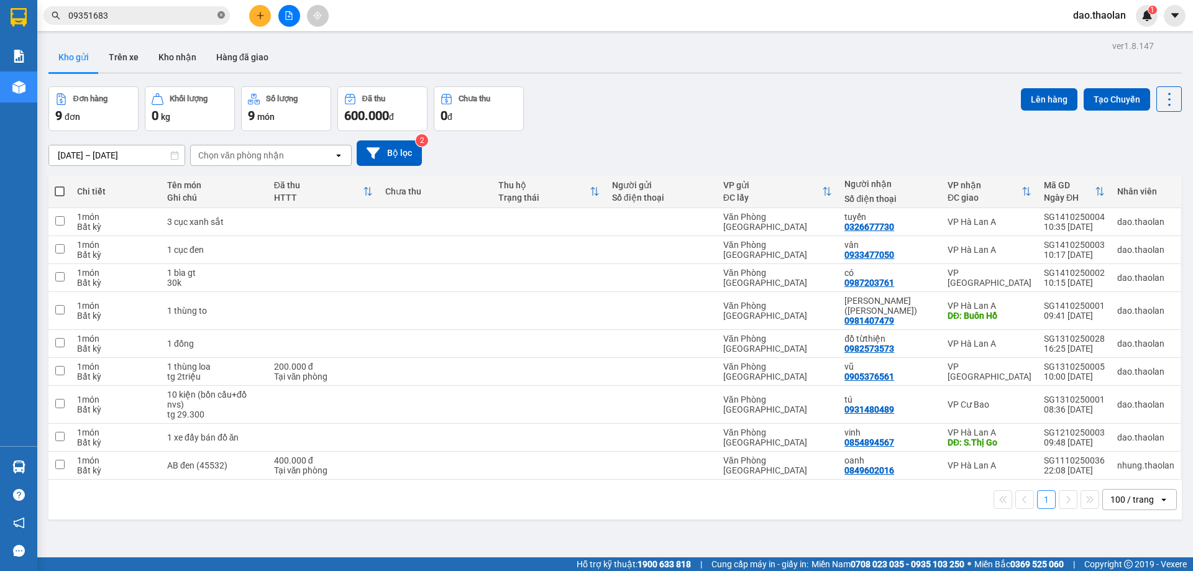
click at [221, 14] on icon "close-circle" at bounding box center [220, 14] width 7 height 7
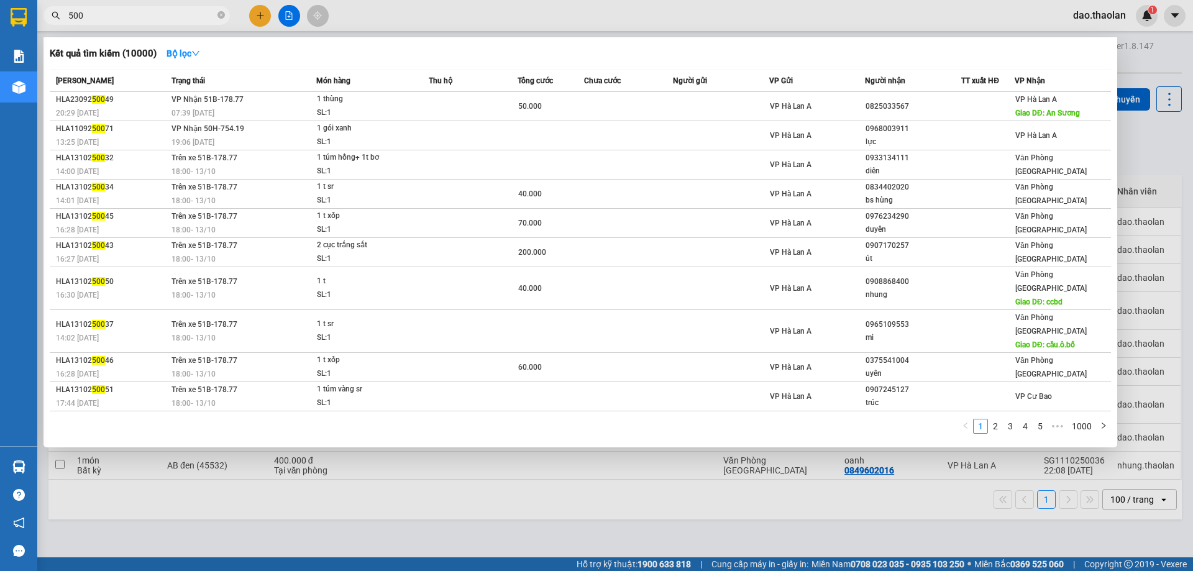
drag, startPoint x: 97, startPoint y: 14, endPoint x: 0, endPoint y: -22, distance: 103.2
click at [0, 0] on html "Kết quả [PERSON_NAME] ( 10000 ) Bộ lọc Mã ĐH Trạng thái Món hàng Thu hộ [PERSON…" at bounding box center [596, 285] width 1193 height 571
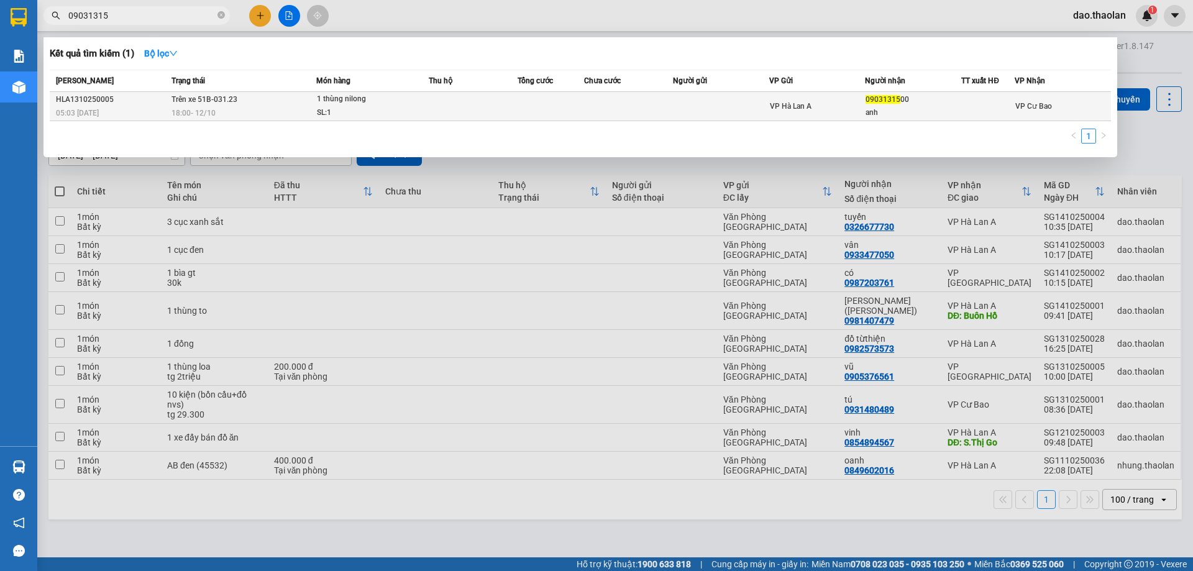
type input "09031315"
click at [660, 96] on td at bounding box center [628, 106] width 89 height 29
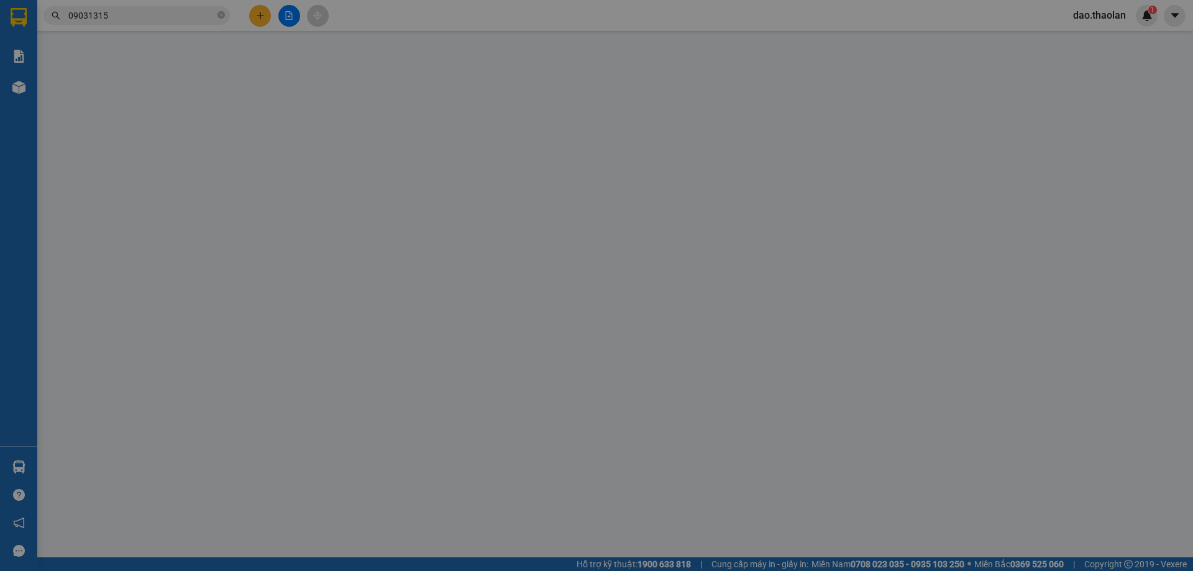
type input "0903131500"
type input "anh"
type input "0"
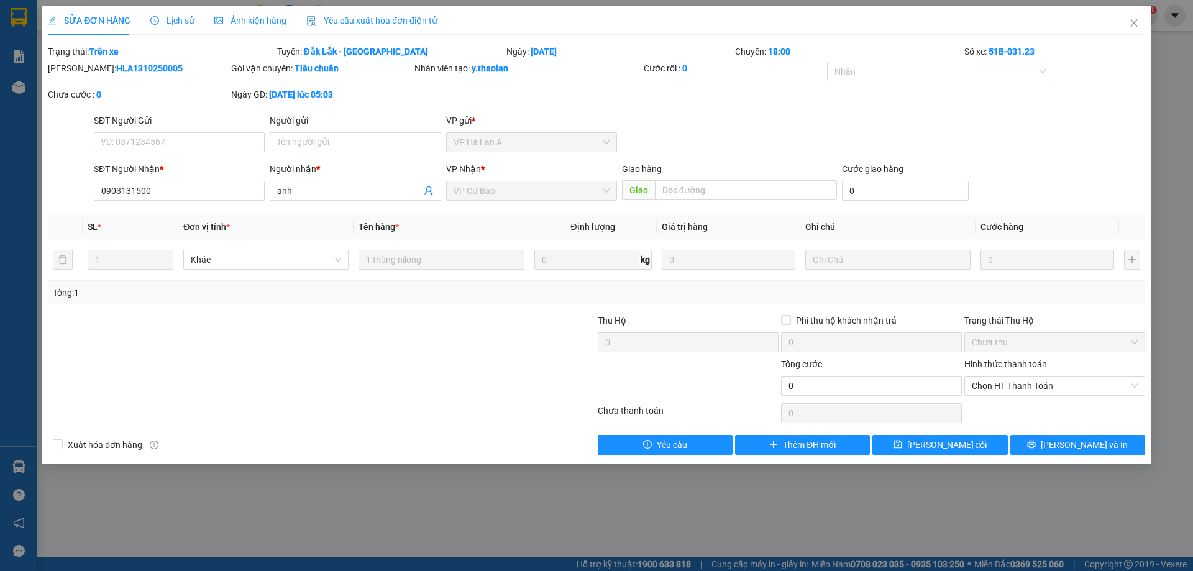
click at [1115, 21] on div "SỬA ĐƠN HÀNG Lịch sử Ảnh kiện hàng Yêu cầu xuất hóa đơn điện tử" at bounding box center [596, 20] width 1097 height 29
drag, startPoint x: 1125, startPoint y: 27, endPoint x: 1023, endPoint y: 1, distance: 105.3
click at [1123, 26] on span "Close" at bounding box center [1133, 23] width 35 height 35
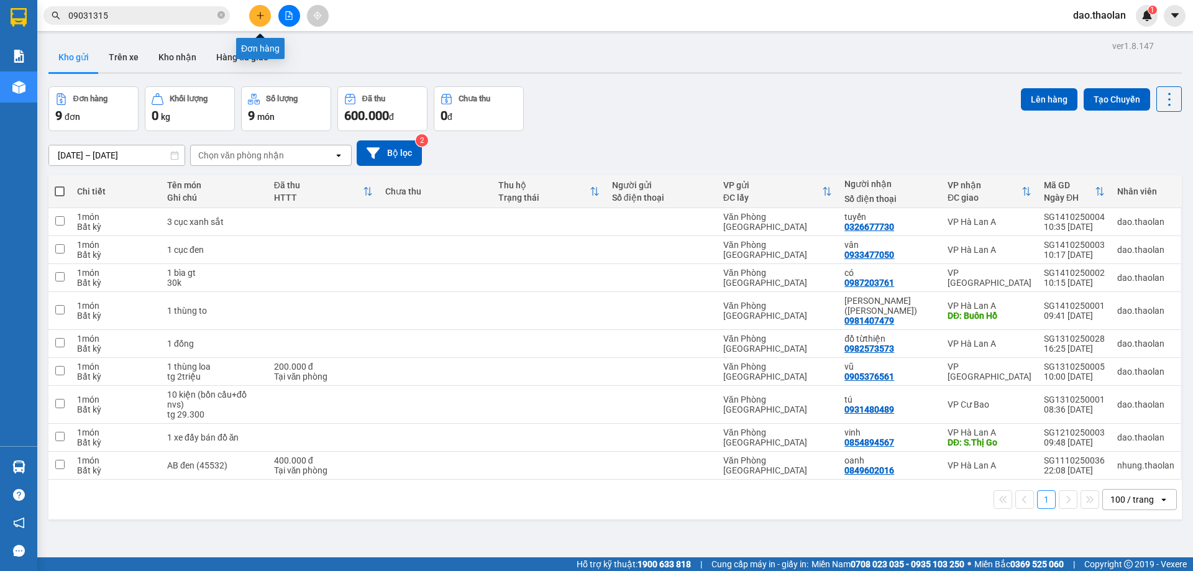
click at [257, 8] on button at bounding box center [260, 16] width 22 height 22
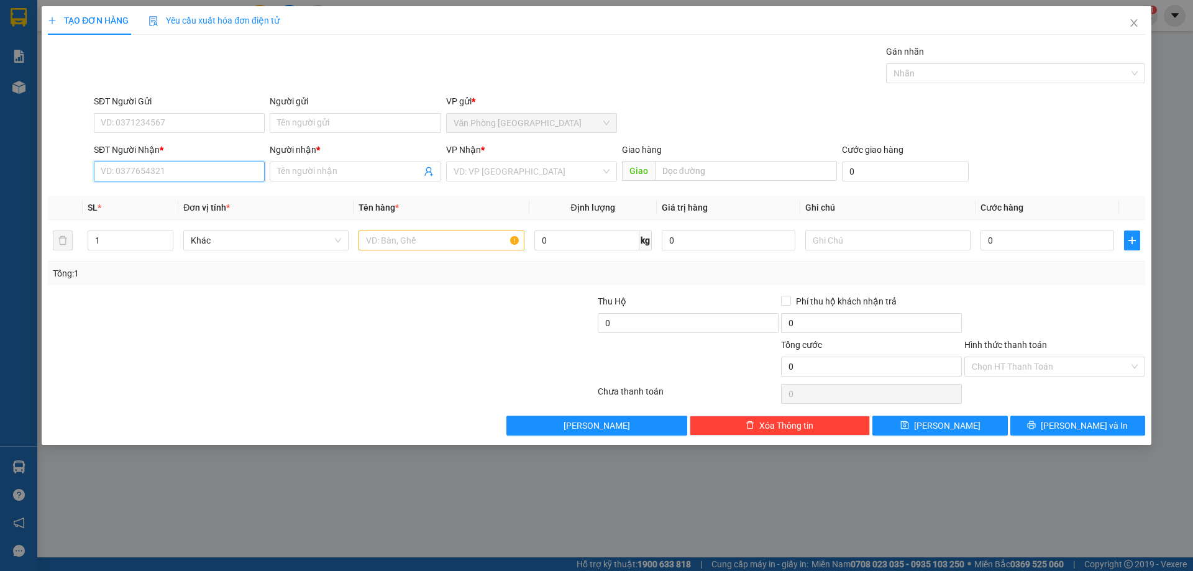
click at [193, 171] on input "SĐT Người Nhận *" at bounding box center [179, 172] width 171 height 20
drag, startPoint x: 198, startPoint y: 221, endPoint x: 416, endPoint y: 248, distance: 219.8
click at [199, 221] on div "0933148488 - [PERSON_NAME]" at bounding box center [179, 216] width 156 height 14
type input "0933148488"
type input "trang nhỏ"
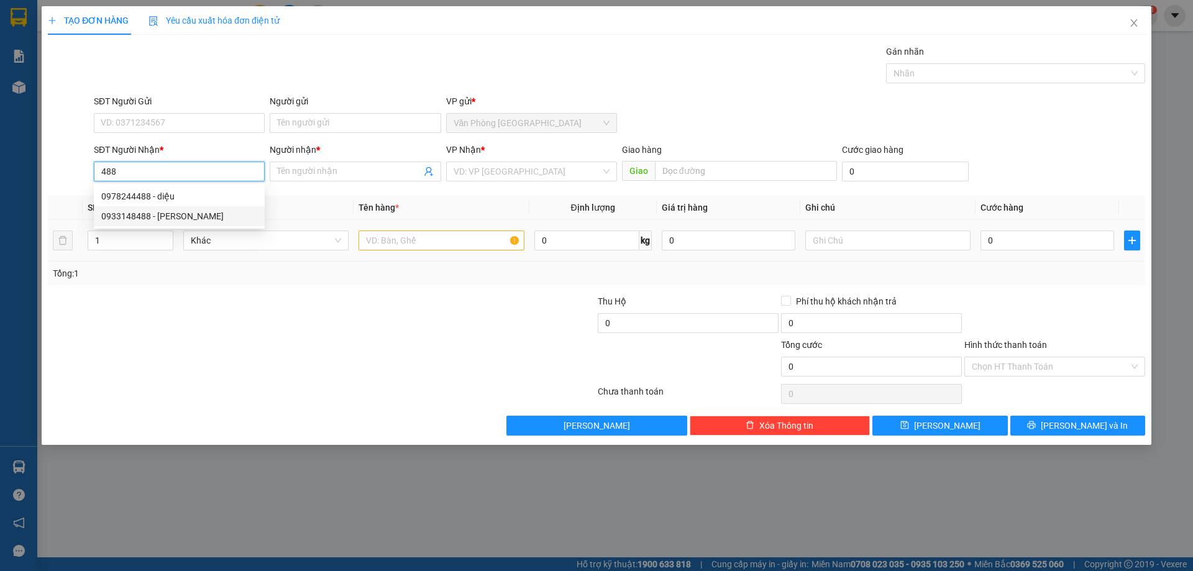
type input "Buôn Hồ"
type input "0933148488"
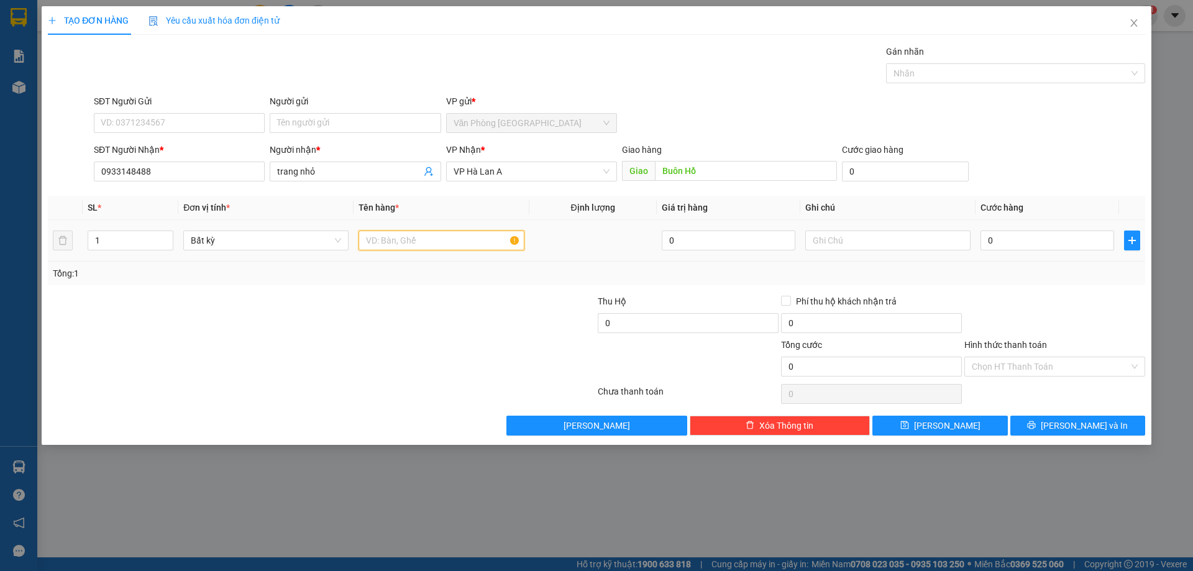
click at [422, 248] on input "text" at bounding box center [440, 240] width 165 height 20
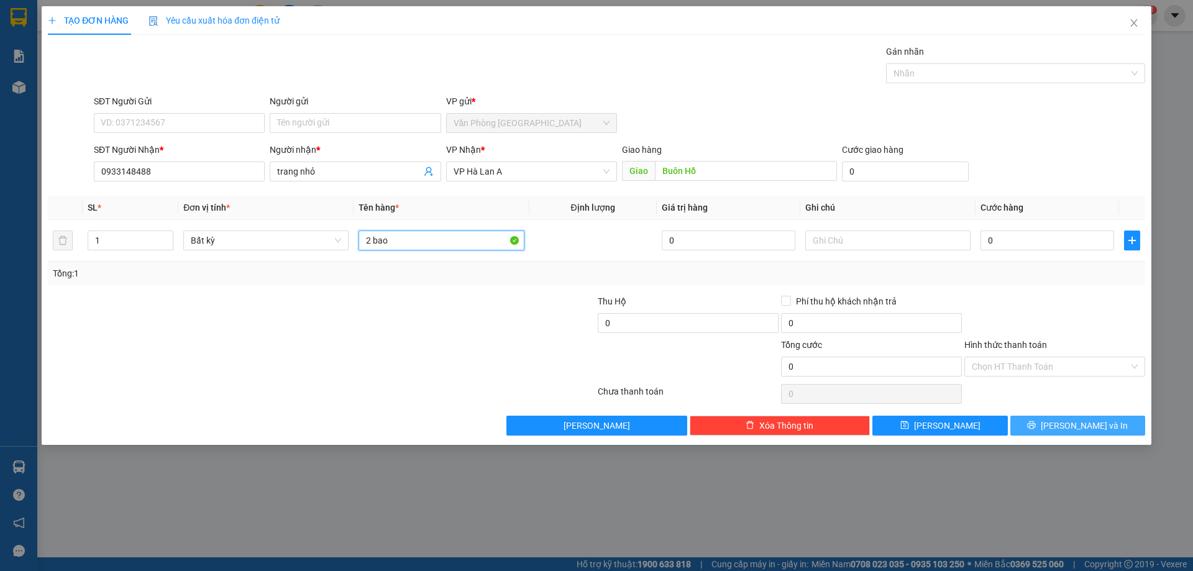
type input "2 bao"
click at [1035, 417] on button "[PERSON_NAME] và In" at bounding box center [1077, 426] width 135 height 20
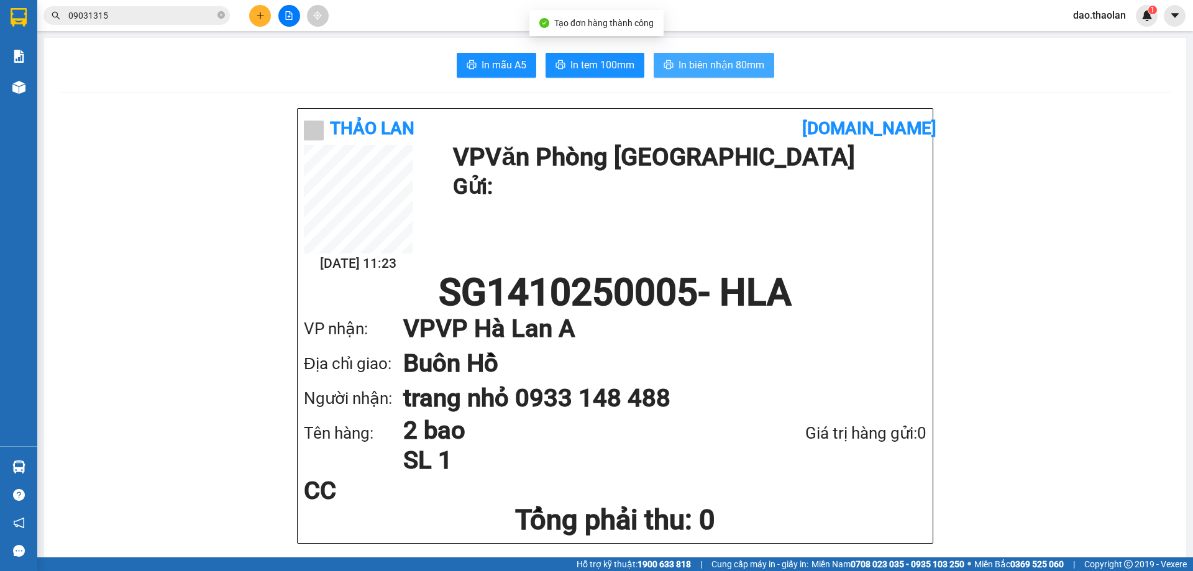
click at [701, 75] on button "In biên nhận 80mm" at bounding box center [714, 65] width 121 height 25
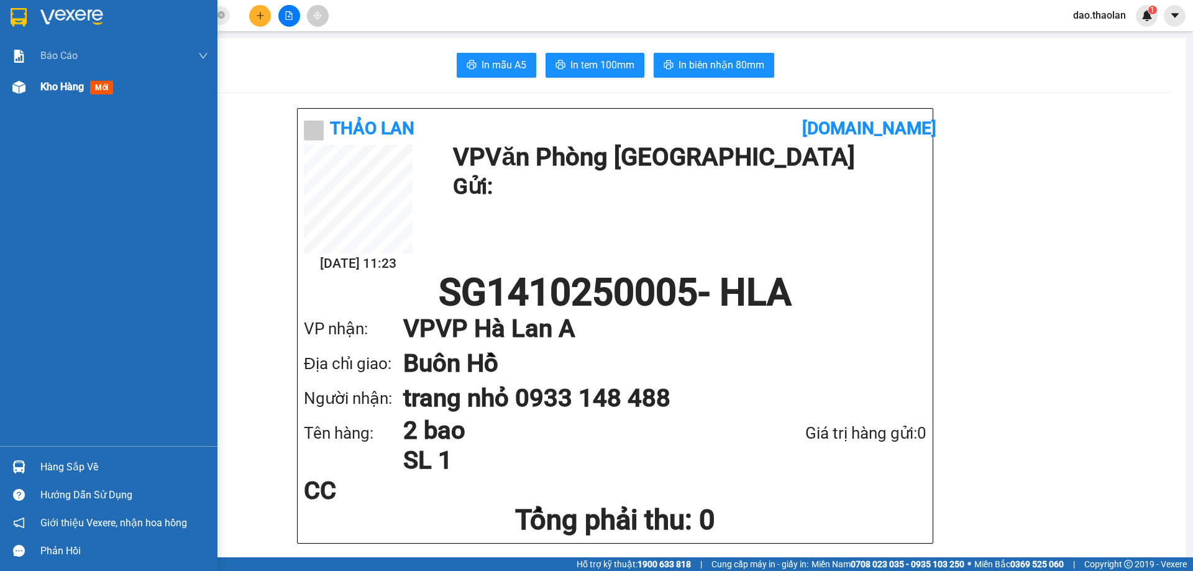
click at [56, 75] on div "Kho hàng mới" at bounding box center [124, 86] width 168 height 31
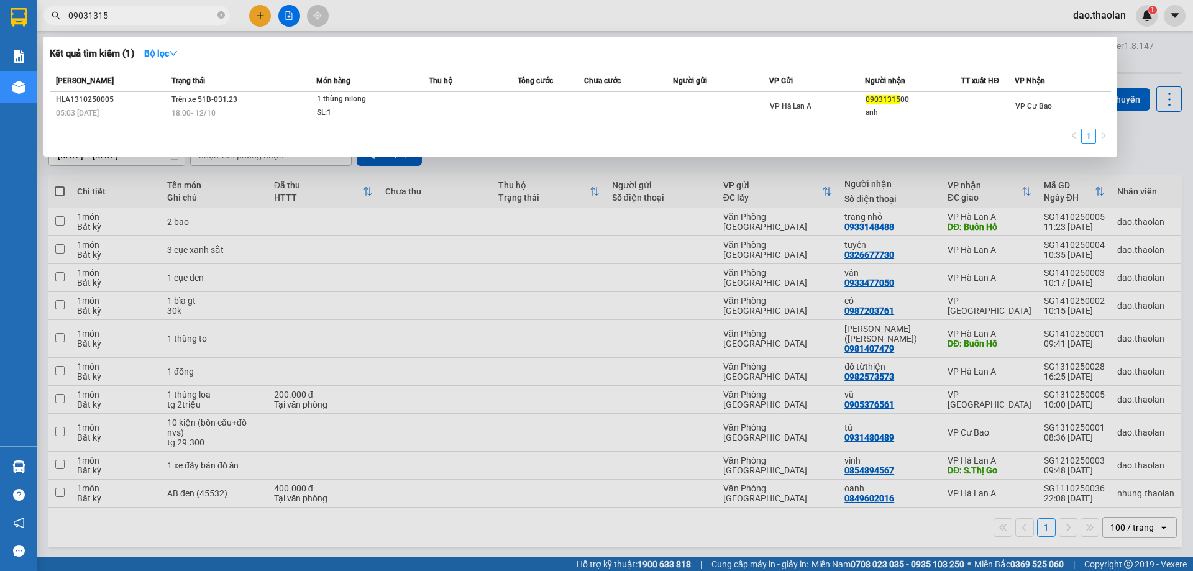
drag, startPoint x: 125, startPoint y: 16, endPoint x: 0, endPoint y: -5, distance: 127.1
click at [0, 0] on html "Kết quả [PERSON_NAME] ( 1 ) Bộ lọc Mã ĐH Trạng thái Món hàng Thu hộ [PERSON_NAM…" at bounding box center [596, 285] width 1193 height 571
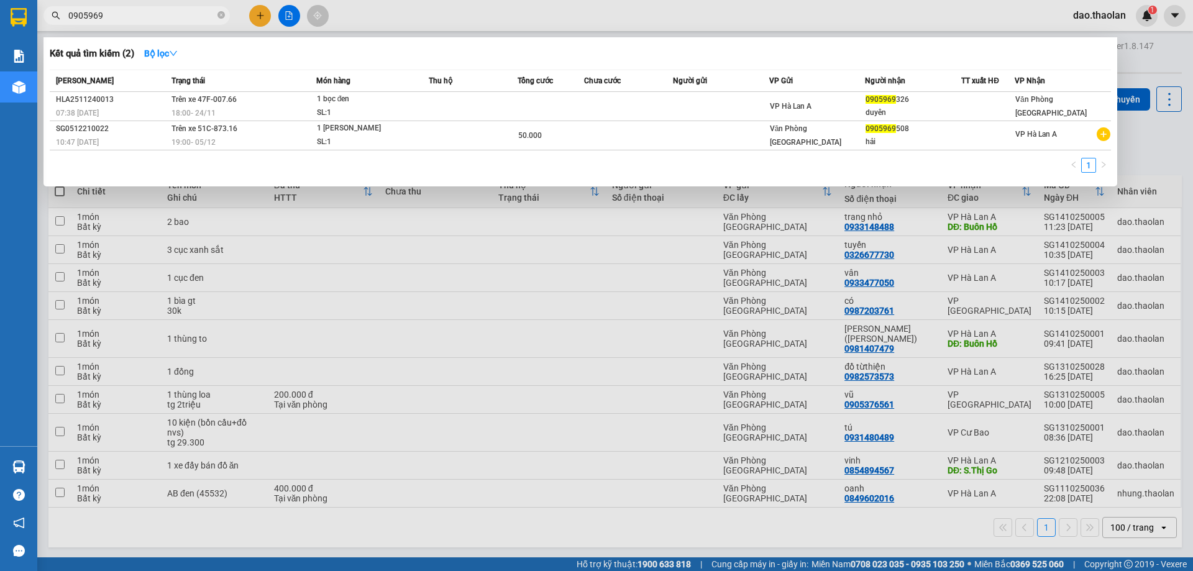
type input "0905969"
click at [349, 388] on div at bounding box center [596, 285] width 1193 height 571
